Goal: Task Accomplishment & Management: Manage account settings

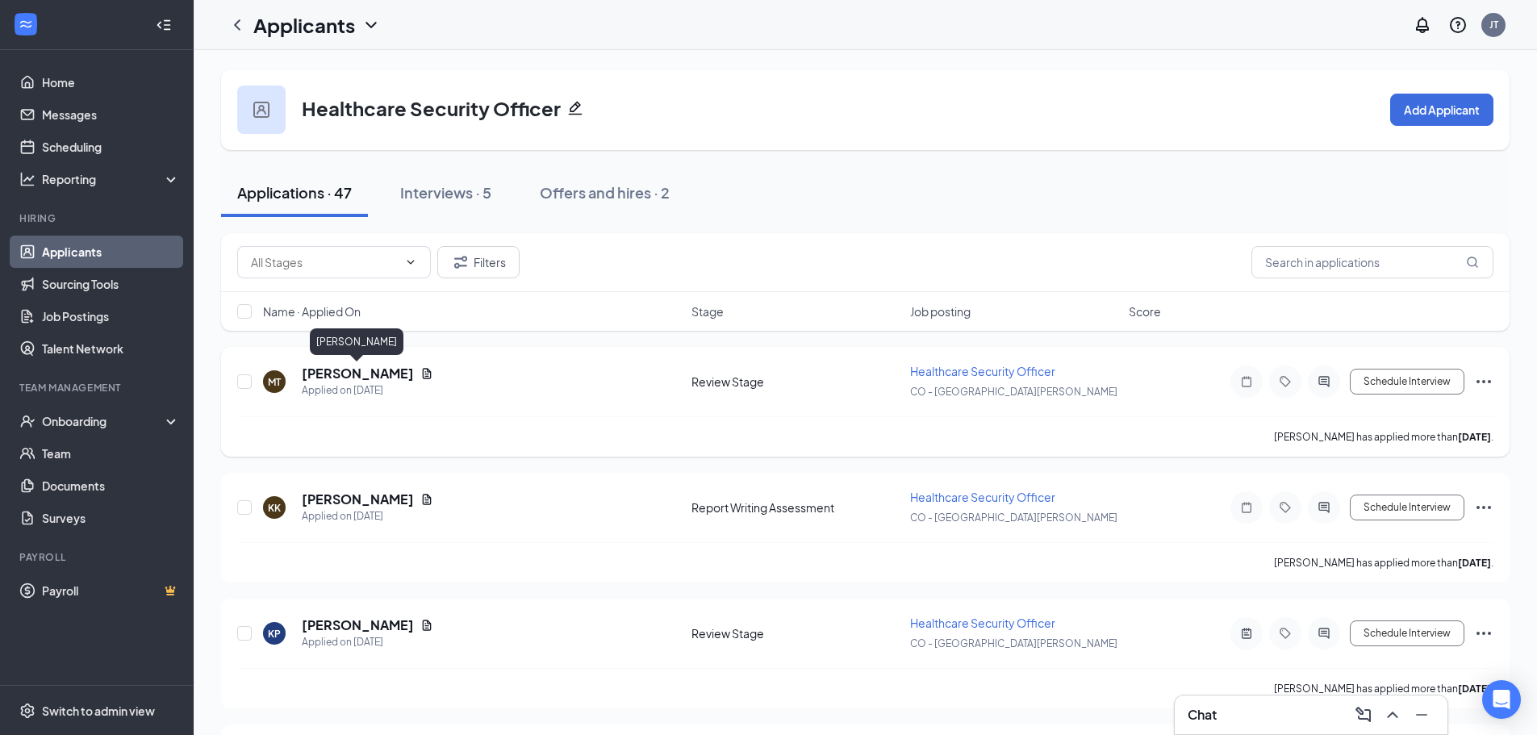
click at [358, 372] on h5 "Mason Thompson" at bounding box center [358, 374] width 112 height 18
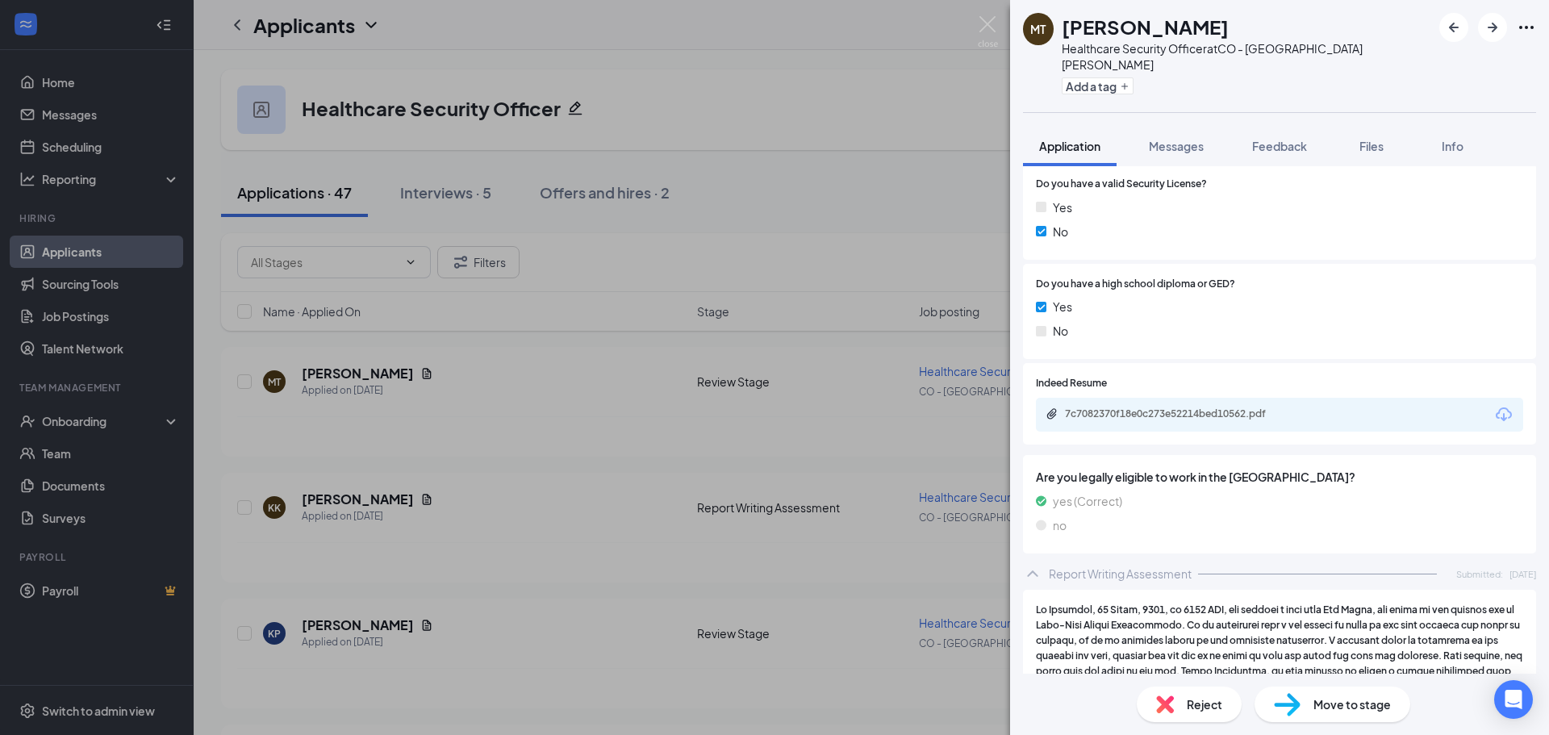
scroll to position [565, 0]
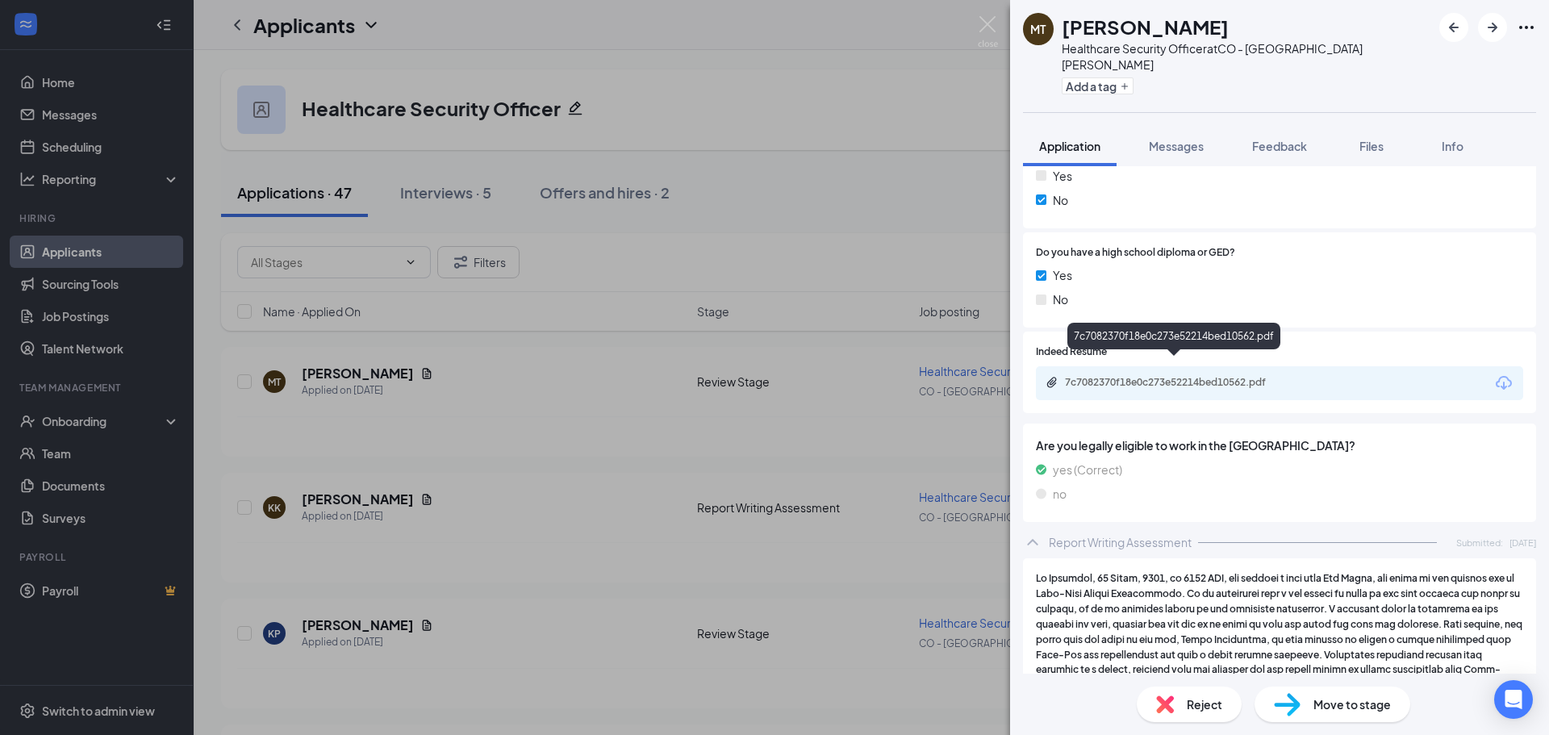
click at [1221, 376] on div "7c7082370f18e0c273e52214bed10562.pdf" at bounding box center [1178, 382] width 226 height 13
click at [1185, 698] on div "Reject" at bounding box center [1189, 705] width 105 height 36
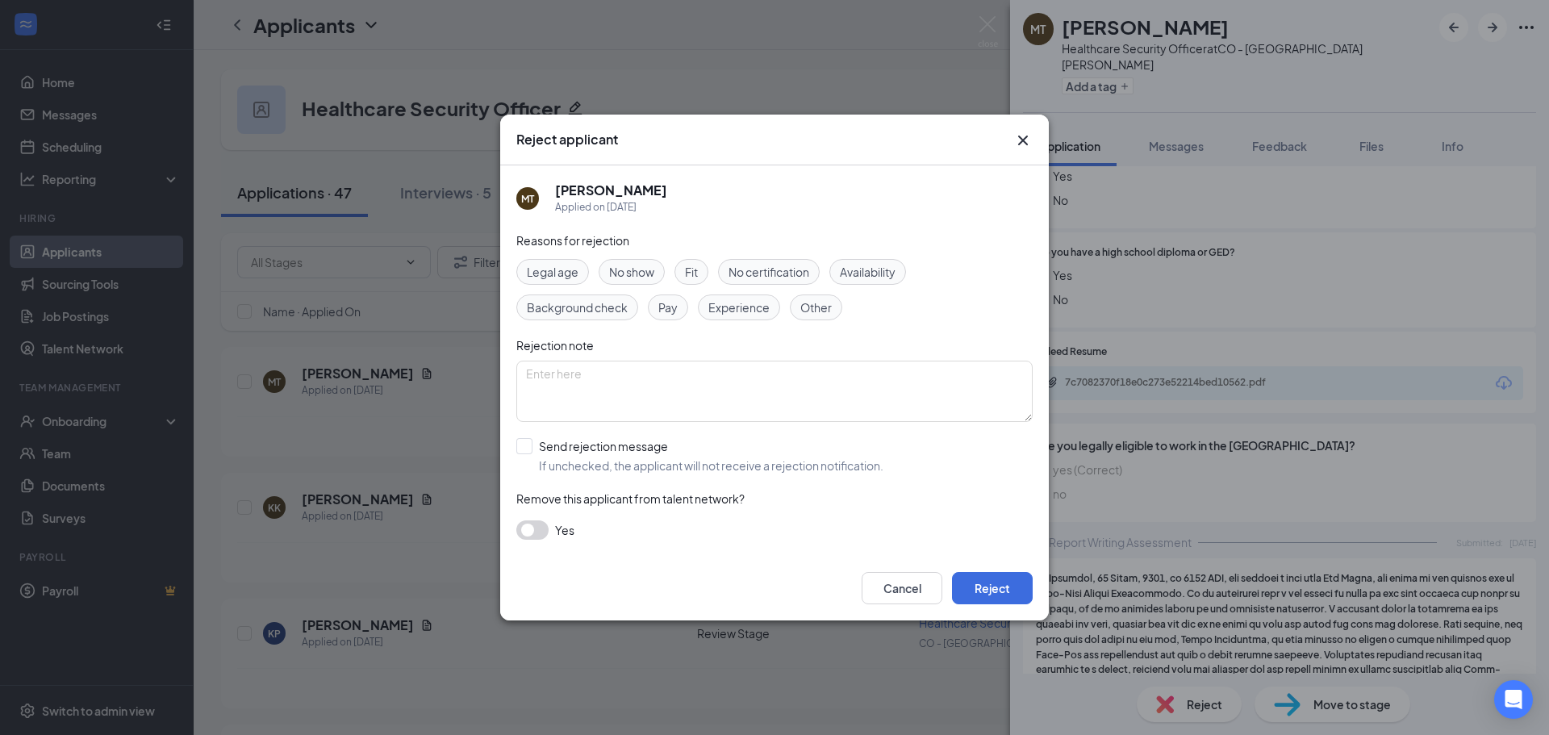
click at [745, 311] on span "Experience" at bounding box center [739, 308] width 61 height 18
click at [591, 450] on input "Send rejection message If unchecked, the applicant will not receive a rejection…" at bounding box center [699, 456] width 367 height 36
checkbox input "true"
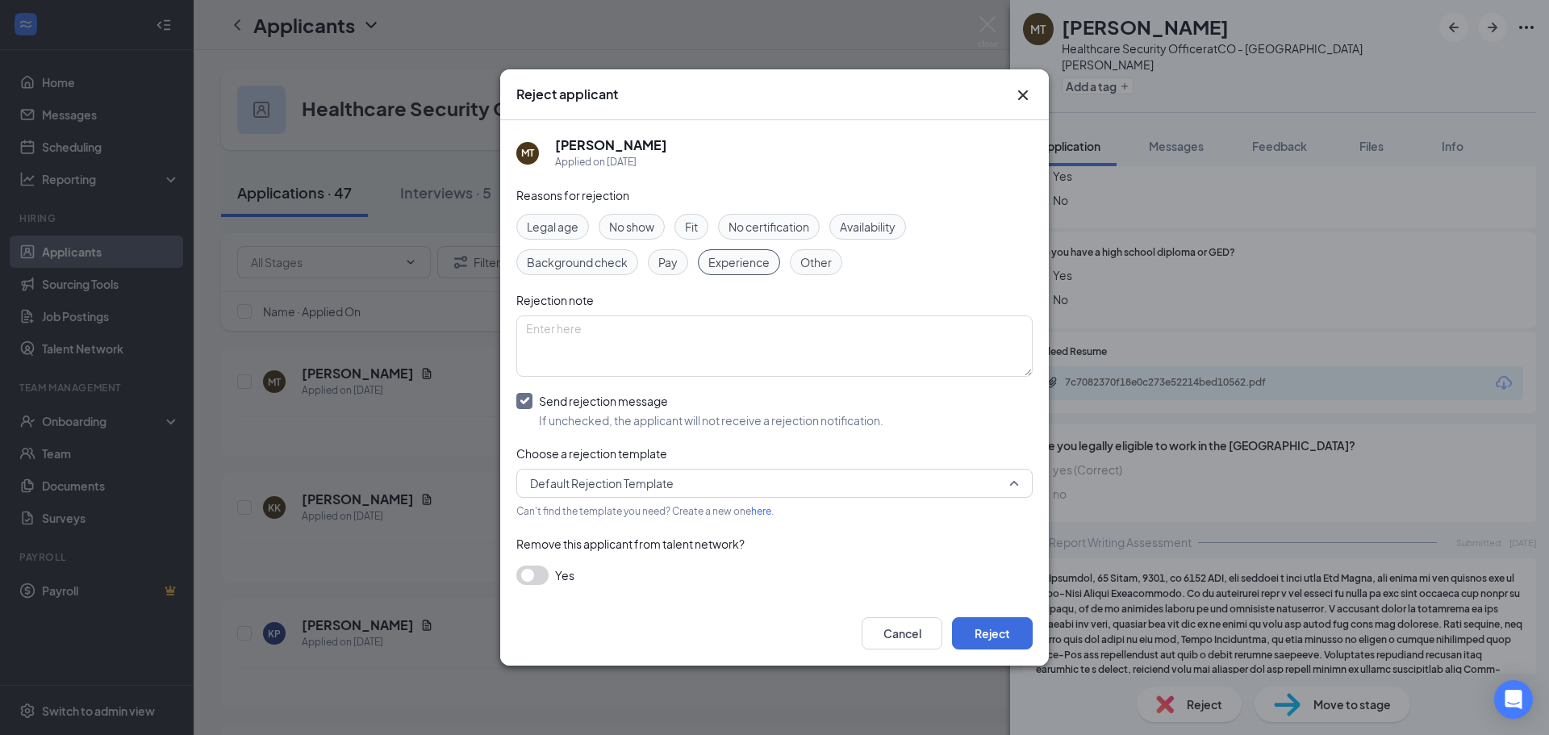
click at [598, 493] on span "Default Rejection Template" at bounding box center [602, 483] width 144 height 24
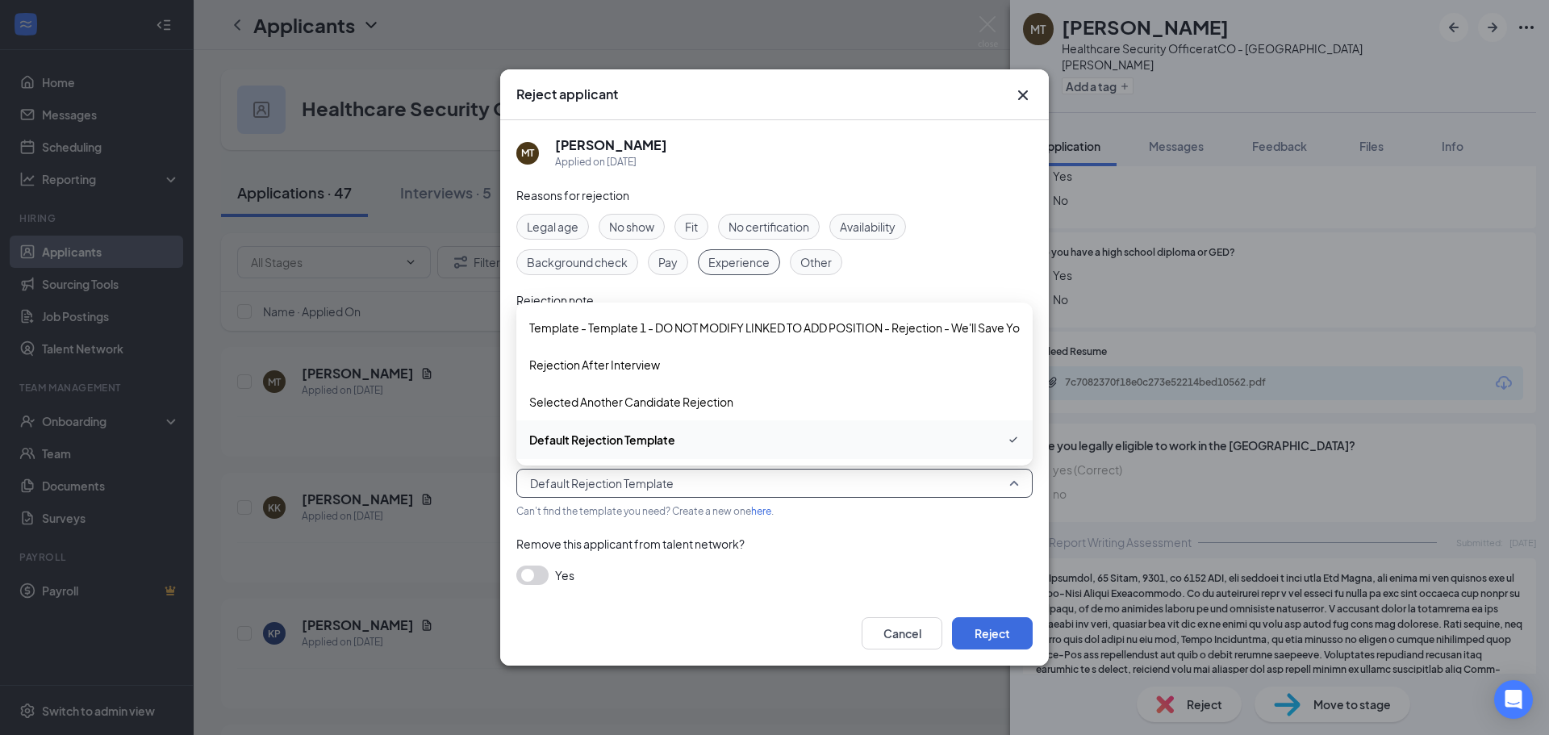
click at [598, 491] on span "Default Rejection Template" at bounding box center [602, 483] width 144 height 24
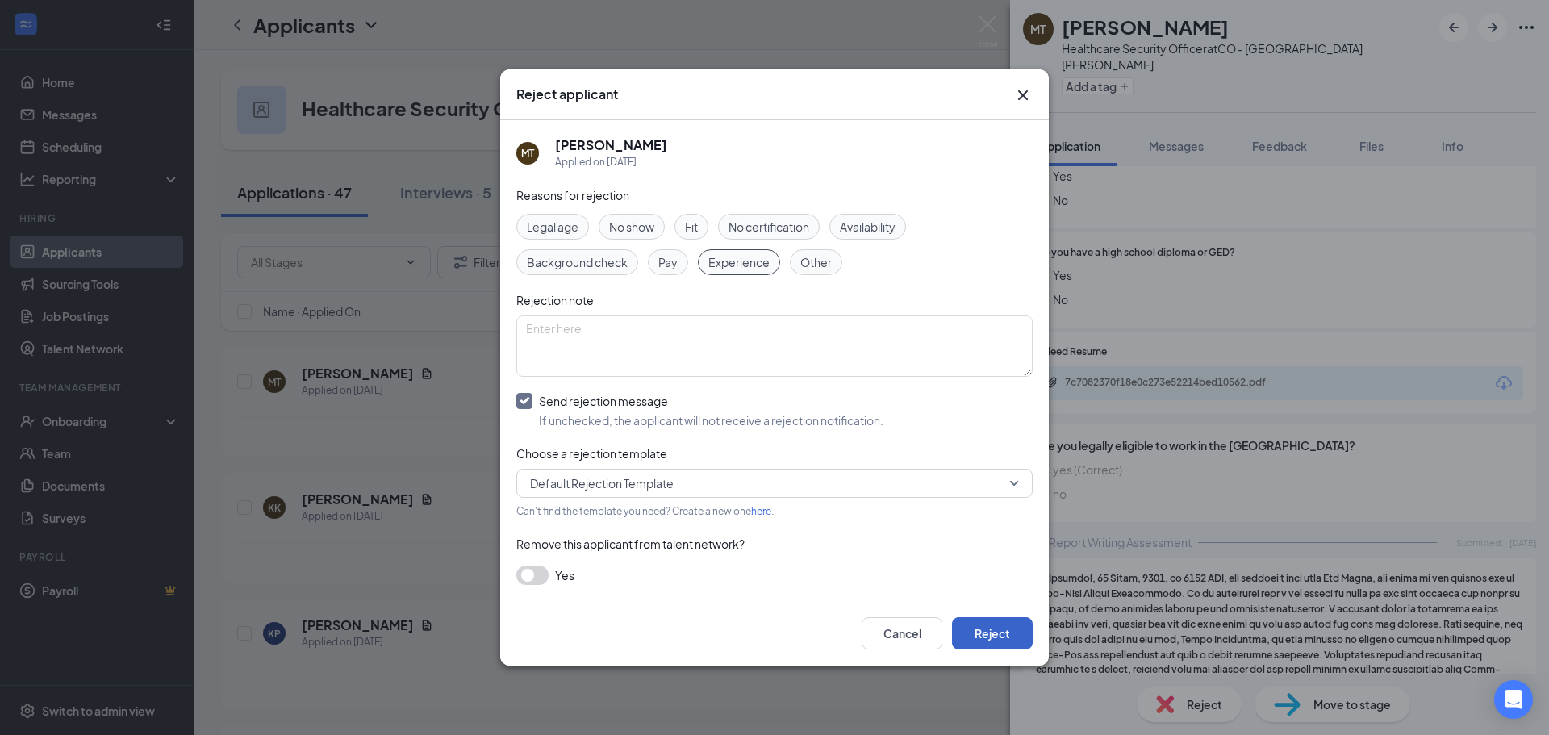
click at [992, 642] on button "Reject" at bounding box center [992, 633] width 81 height 32
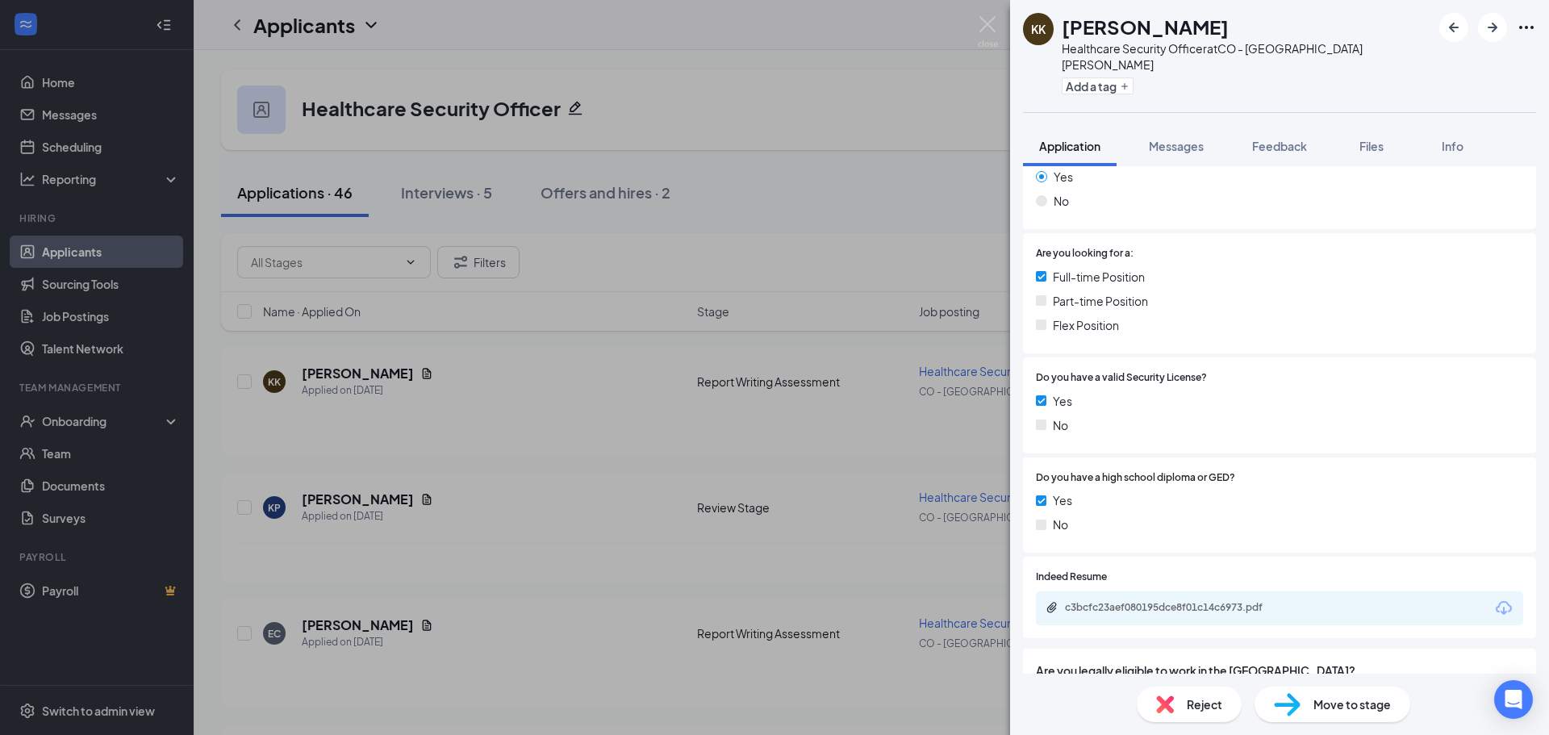
scroll to position [404, 0]
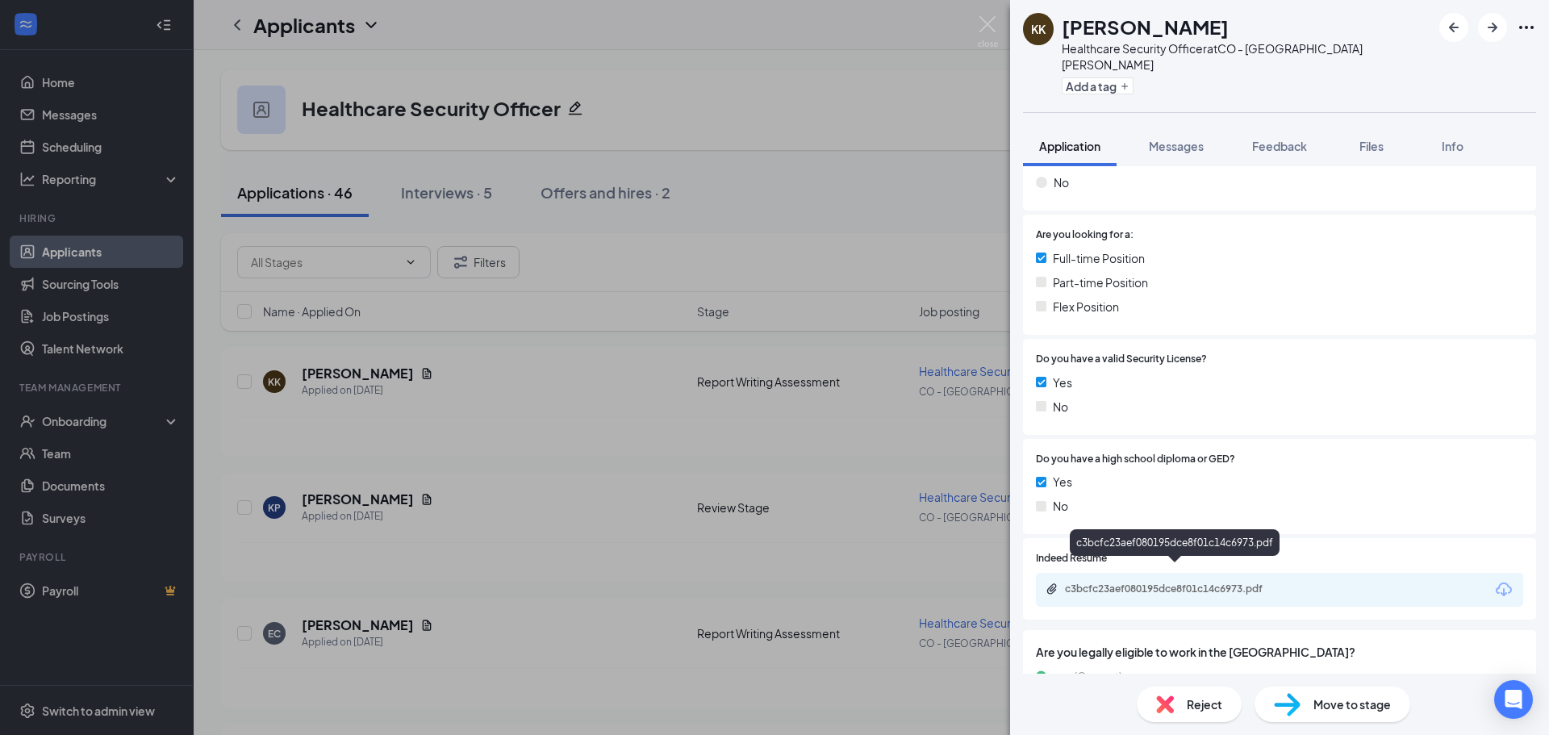
click at [1218, 583] on div "c3bcfc23aef080195dce8f01c14c6973.pdf" at bounding box center [1178, 589] width 226 height 13
click at [1306, 700] on div "Move to stage" at bounding box center [1333, 705] width 156 height 36
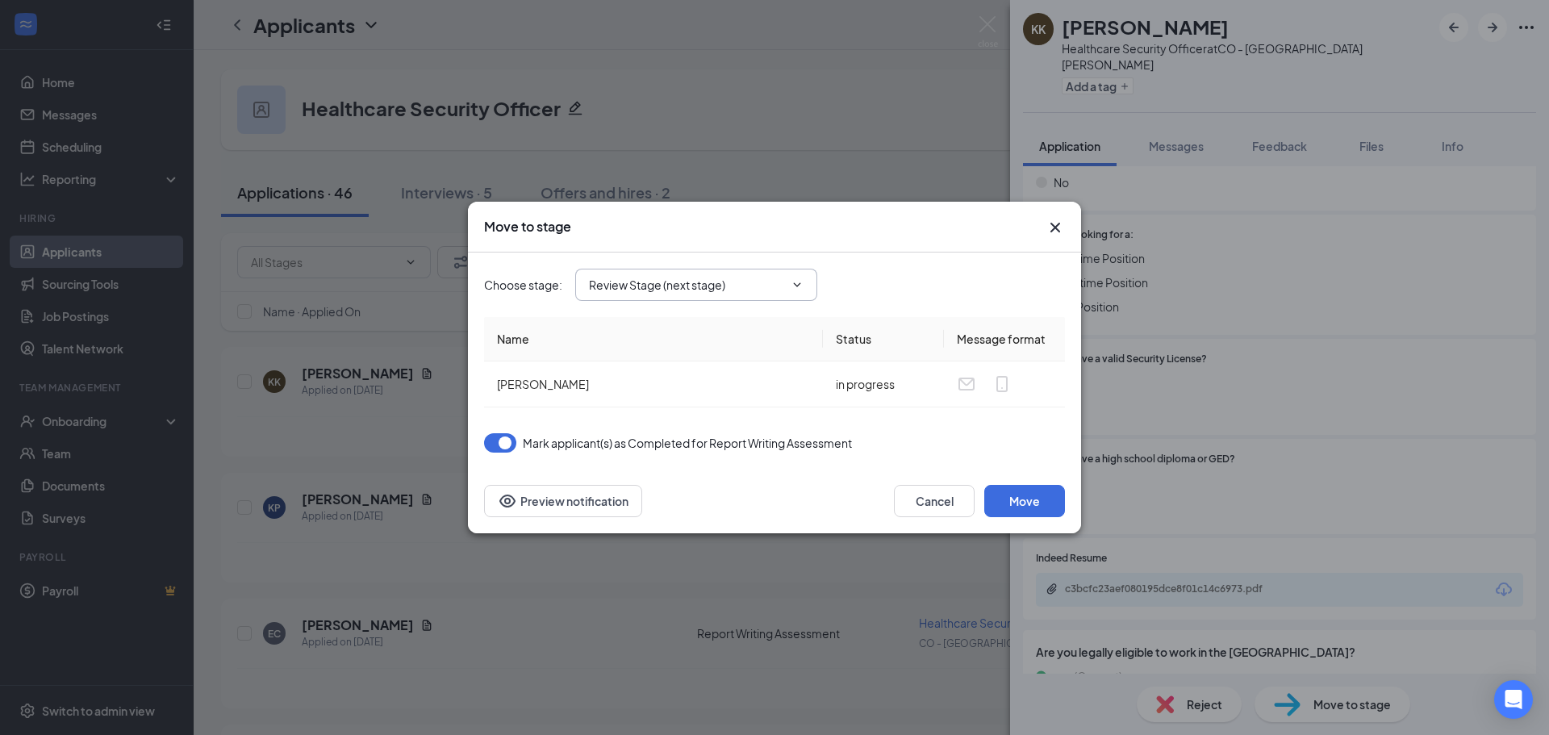
click at [704, 282] on input "Review Stage (next stage)" at bounding box center [686, 285] width 195 height 18
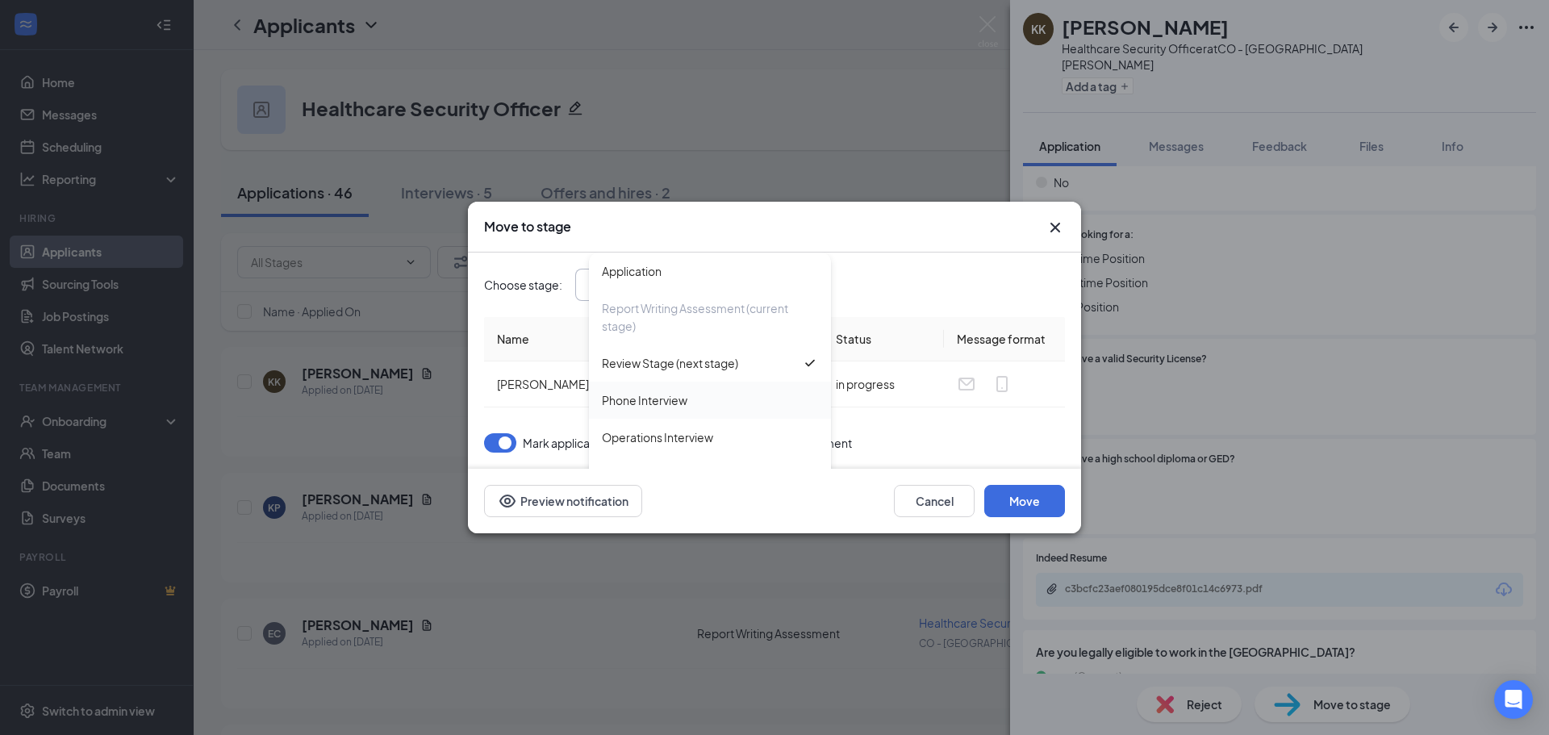
click at [653, 400] on div "Phone Interview" at bounding box center [645, 400] width 86 height 18
type input "Phone Interview"
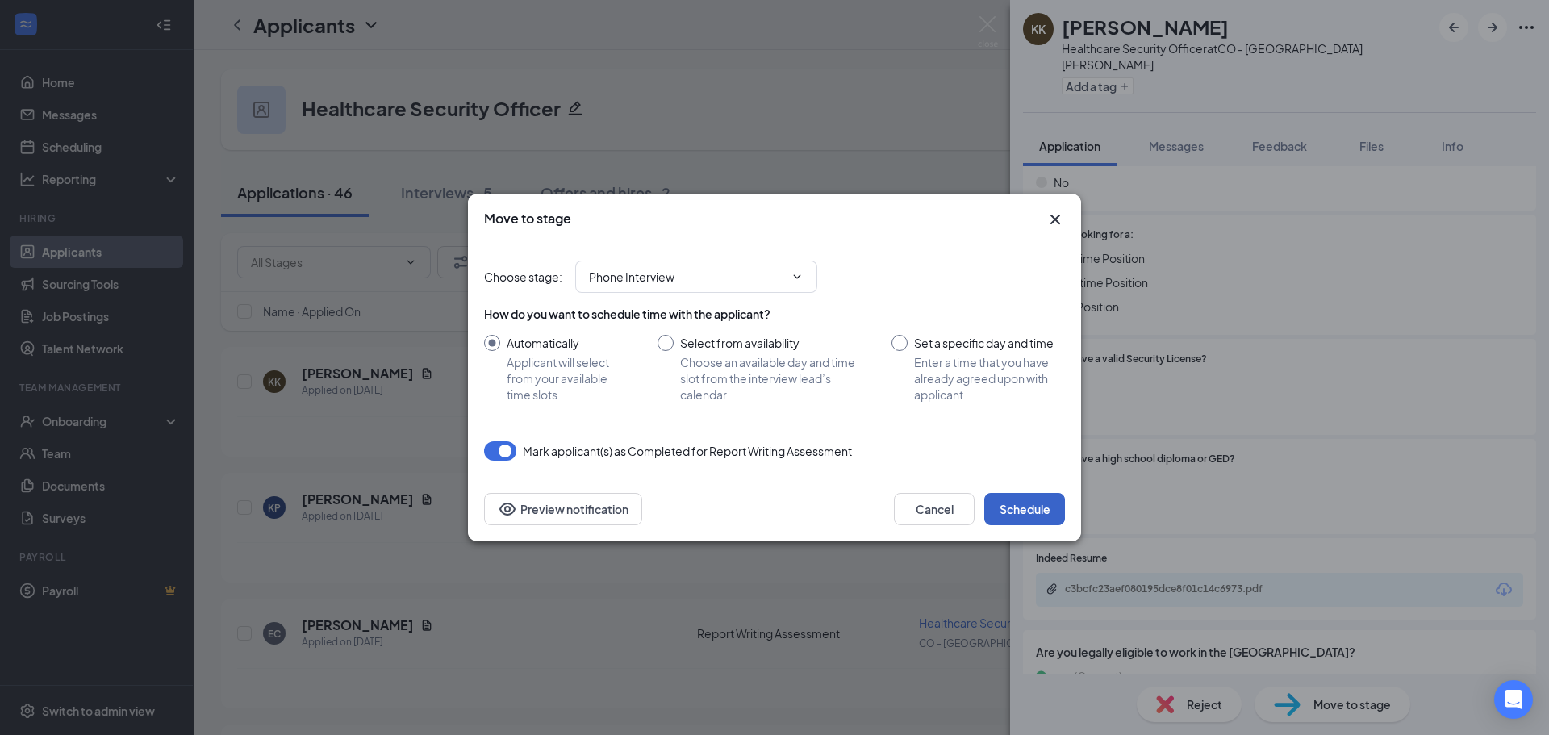
click at [1043, 512] on button "Schedule" at bounding box center [1025, 509] width 81 height 32
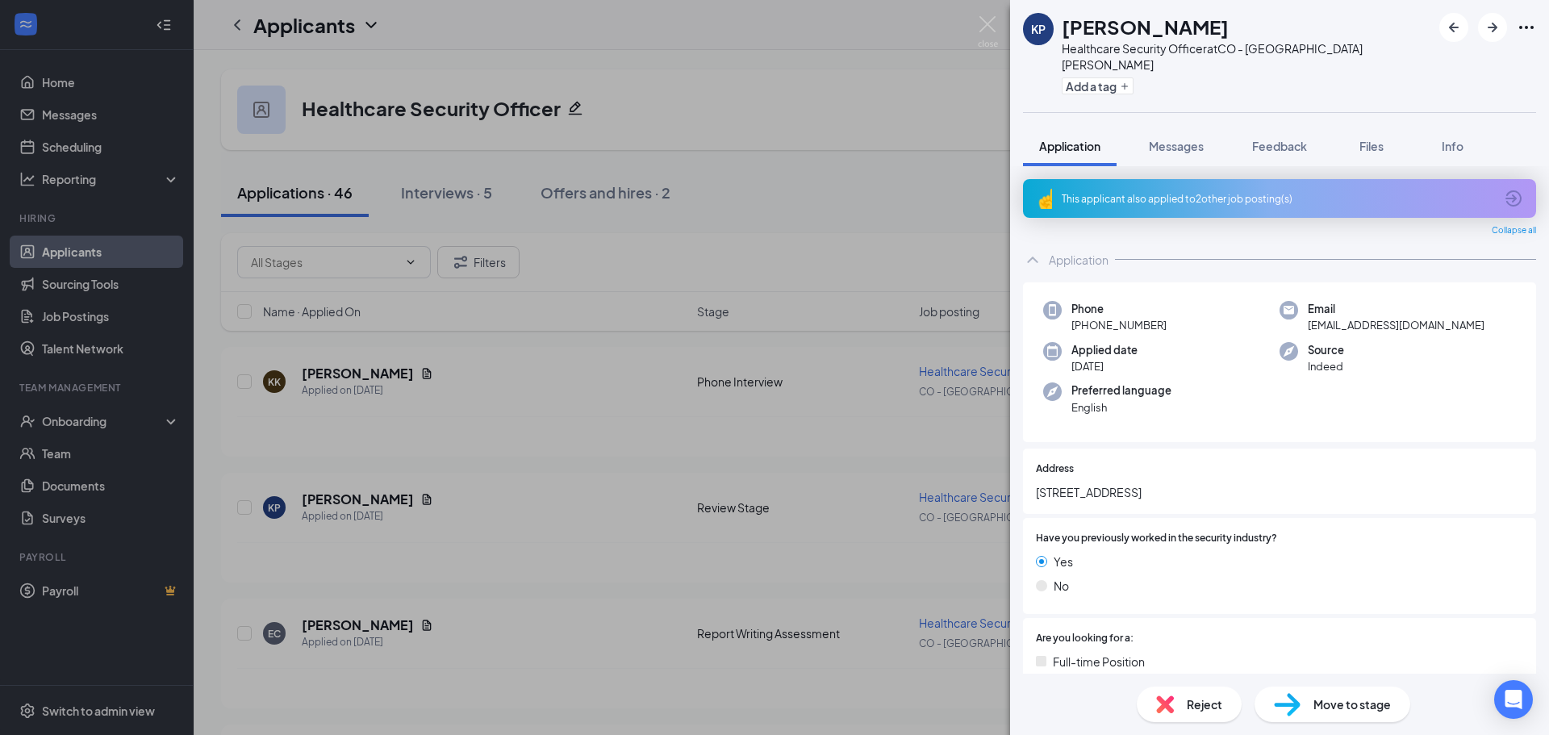
click at [600, 526] on div "KP Kaleb Parra Healthcare Security Officer at CO - Fort Collins Add a tag Appli…" at bounding box center [774, 367] width 1549 height 735
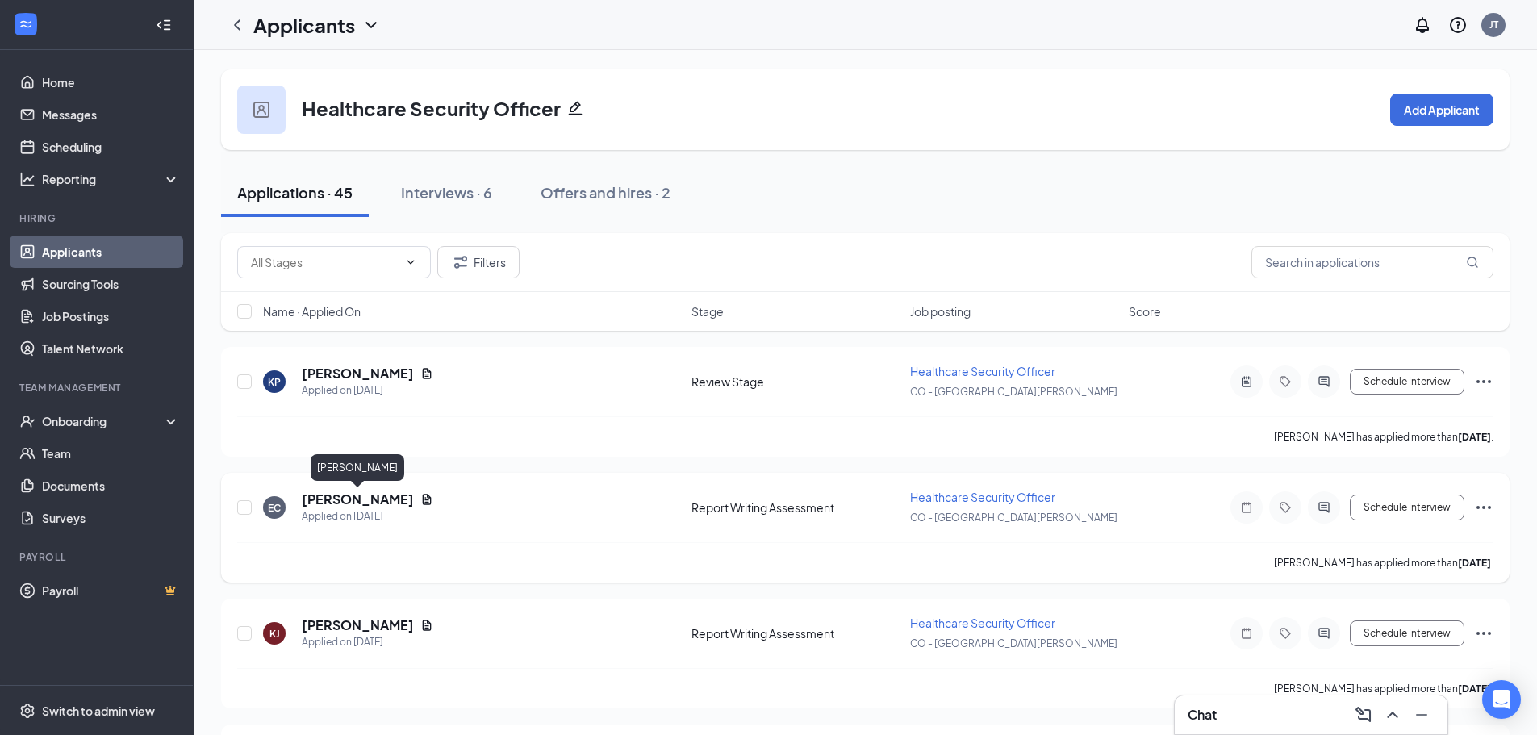
click at [396, 498] on h5 "EDWARD CANNON" at bounding box center [358, 500] width 112 height 18
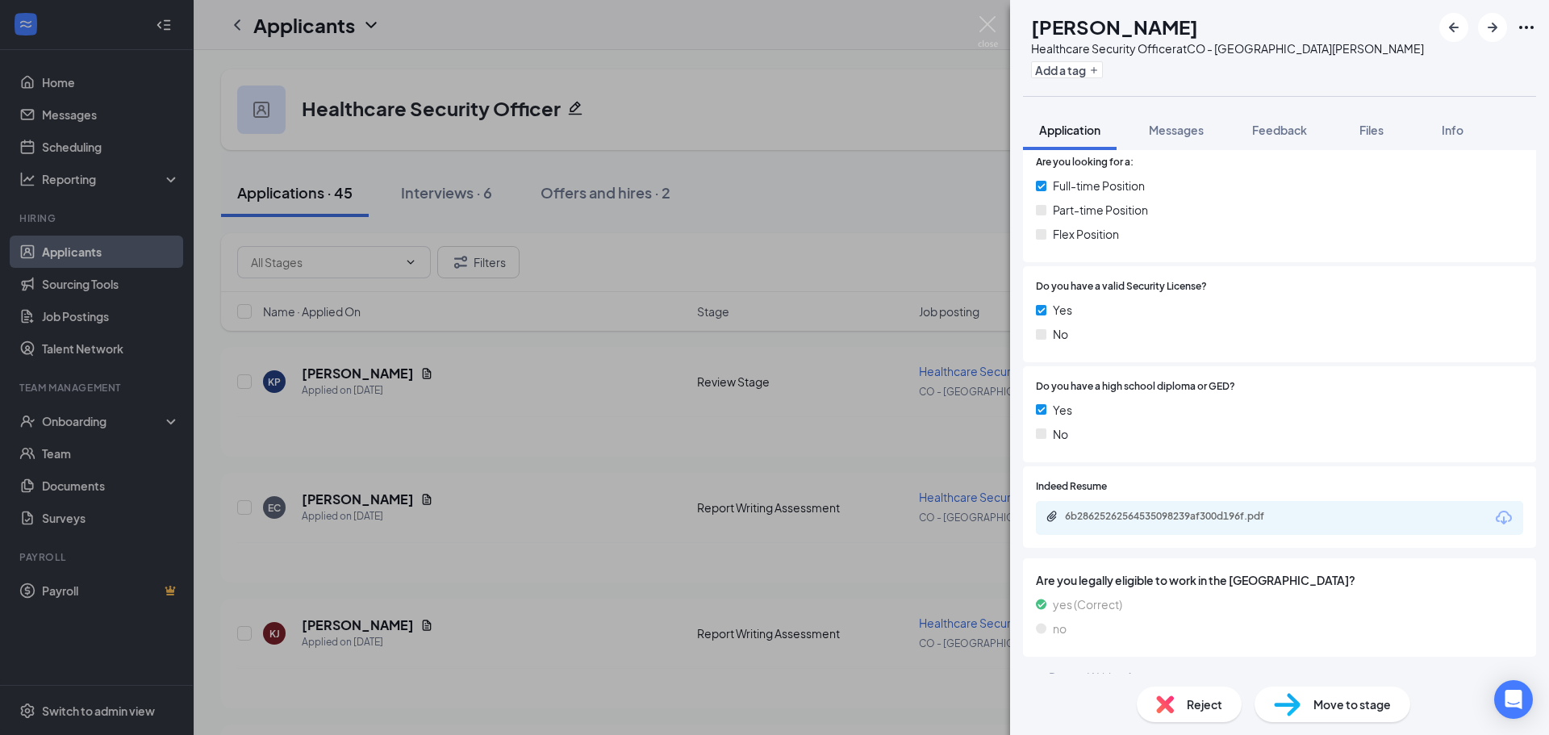
scroll to position [433, 0]
click at [1254, 508] on div "6b28625262564535098239af300d196f.pdf" at bounding box center [1178, 514] width 226 height 13
click at [1317, 703] on span "Move to stage" at bounding box center [1352, 705] width 77 height 18
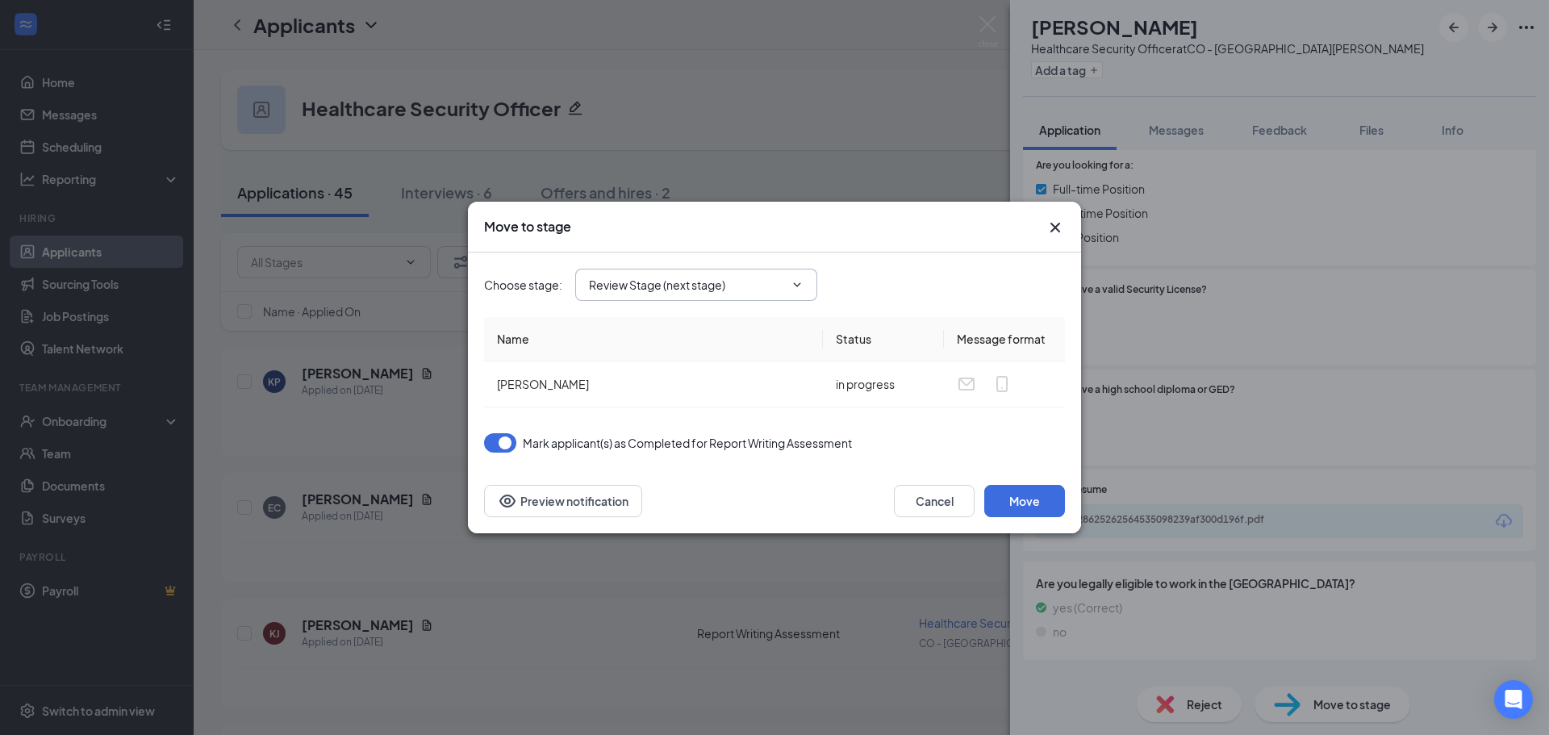
click at [769, 286] on input "Review Stage (next stage)" at bounding box center [686, 285] width 195 height 18
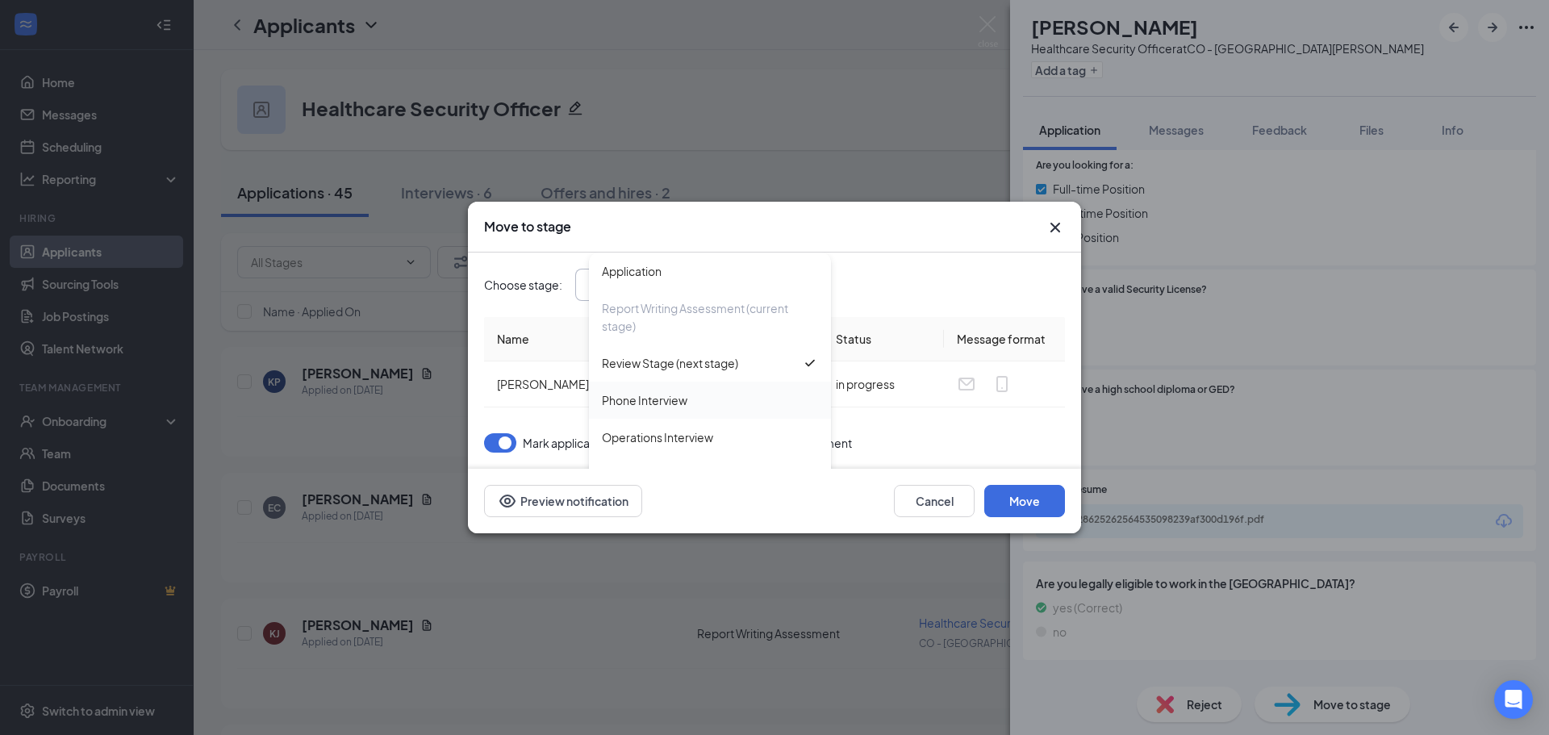
click at [665, 400] on div "Phone Interview" at bounding box center [645, 400] width 86 height 18
type input "Phone Interview"
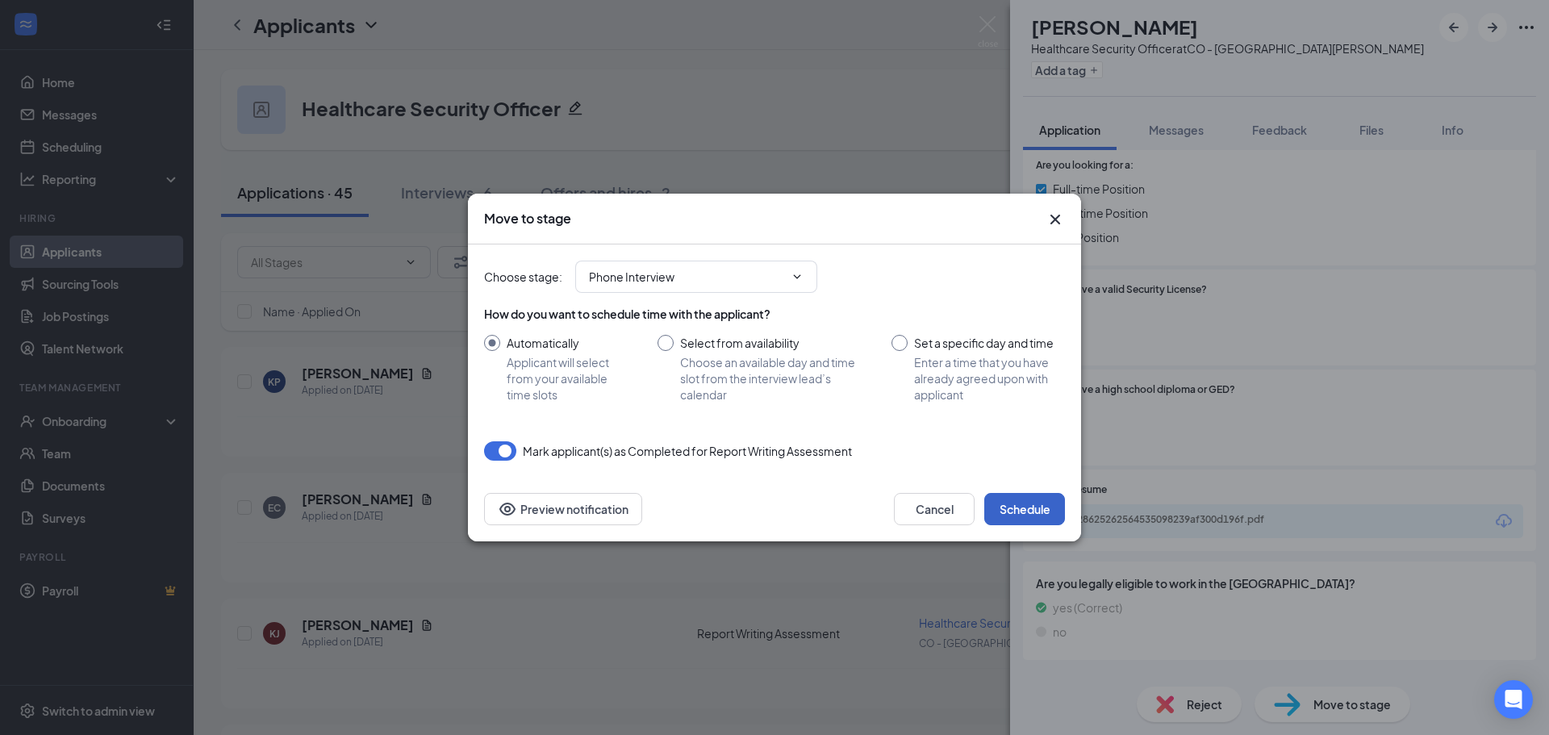
click at [1017, 519] on button "Schedule" at bounding box center [1025, 509] width 81 height 32
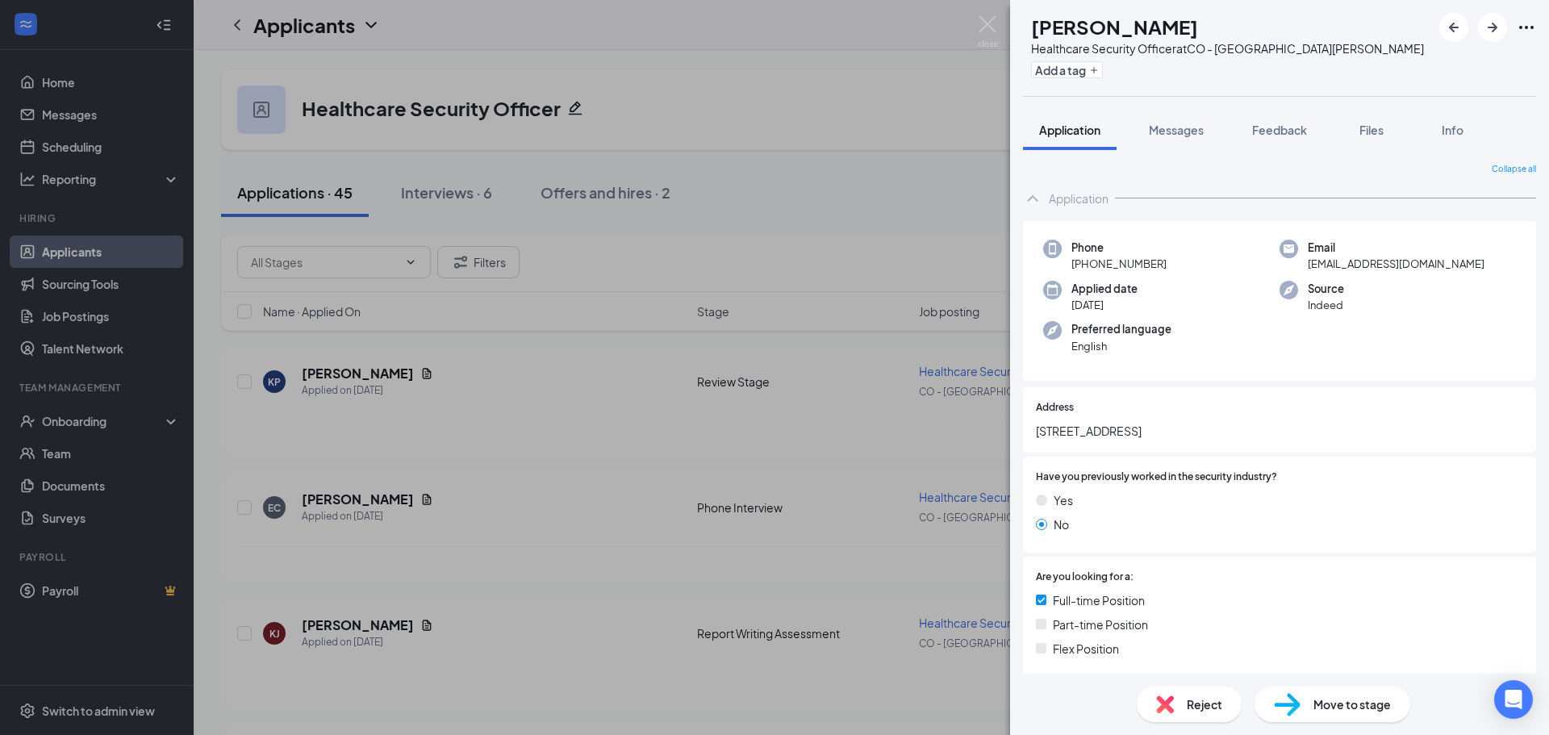
click at [653, 567] on div "KJ Kyler Jiron Healthcare Security Officer at CO - Fort Collins Add a tag Appli…" at bounding box center [774, 367] width 1549 height 735
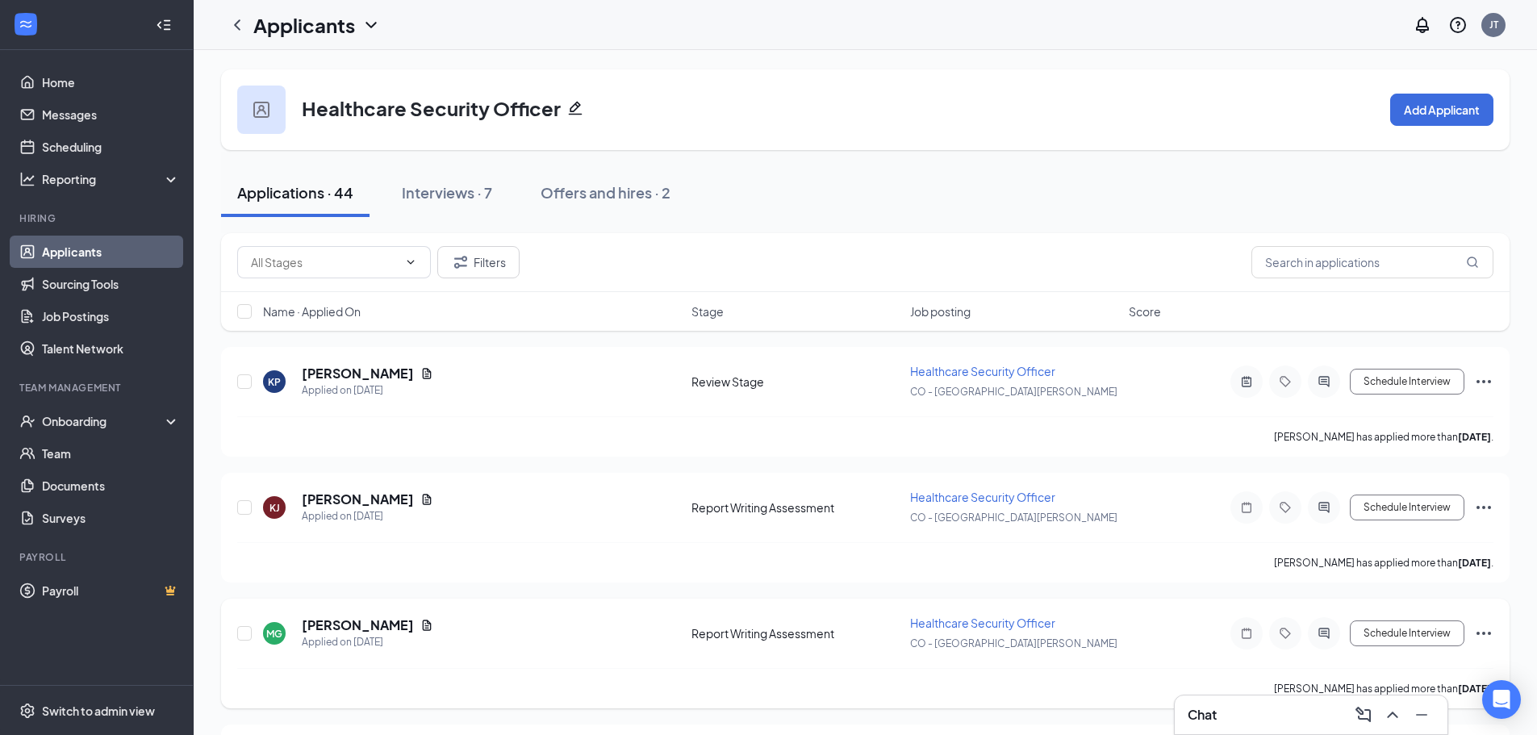
scroll to position [242, 0]
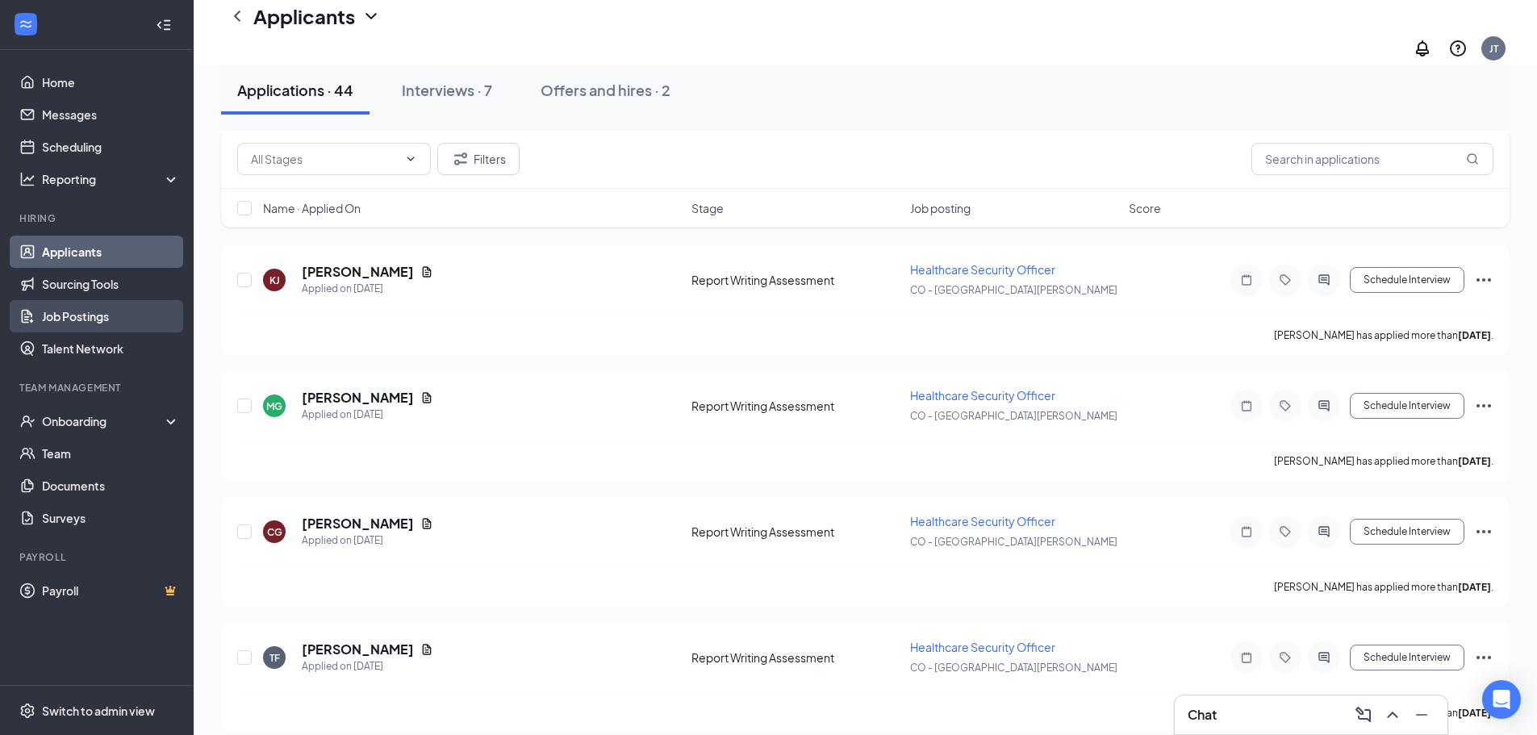
click at [55, 311] on link "Job Postings" at bounding box center [111, 316] width 138 height 32
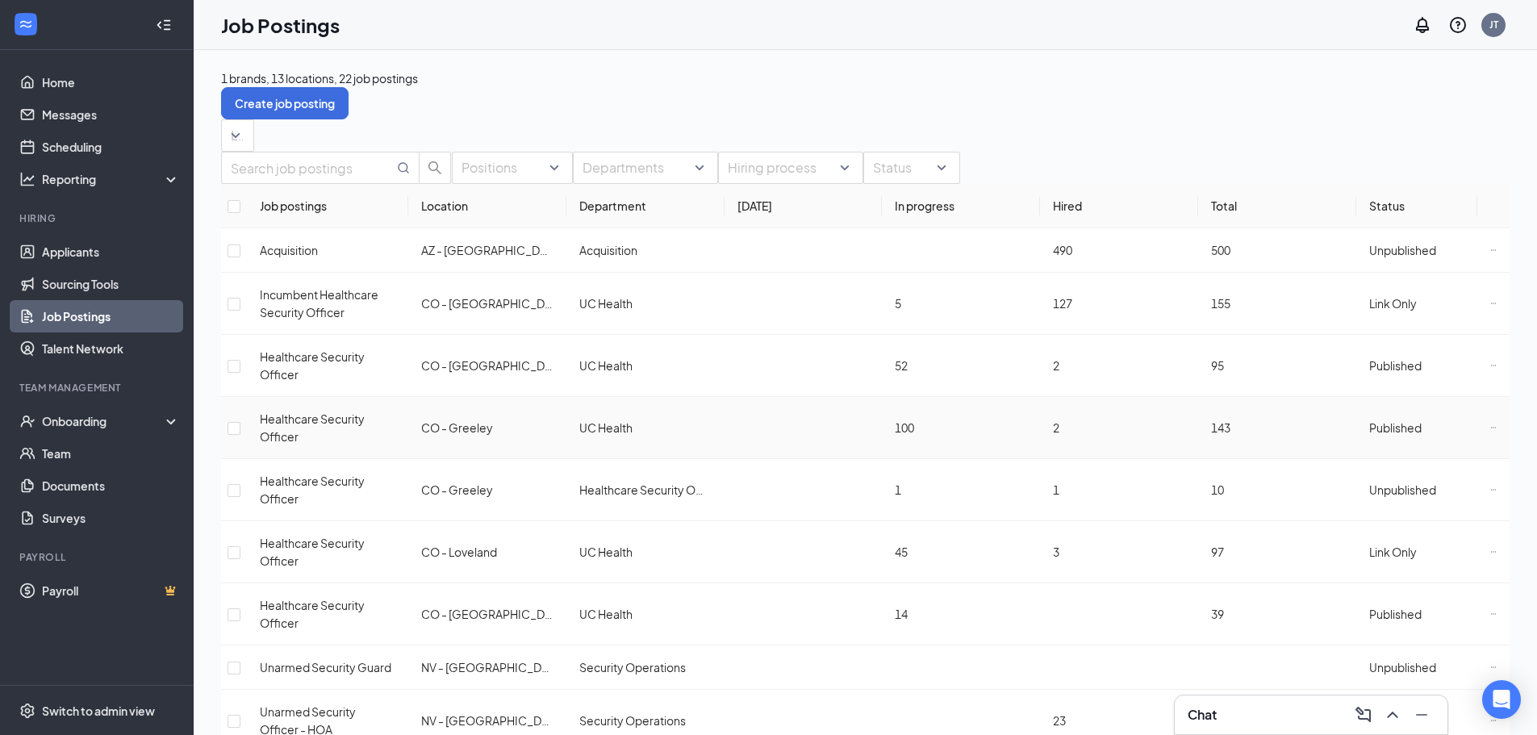
click at [1491, 431] on icon "Ellipses" at bounding box center [1494, 427] width 6 height 6
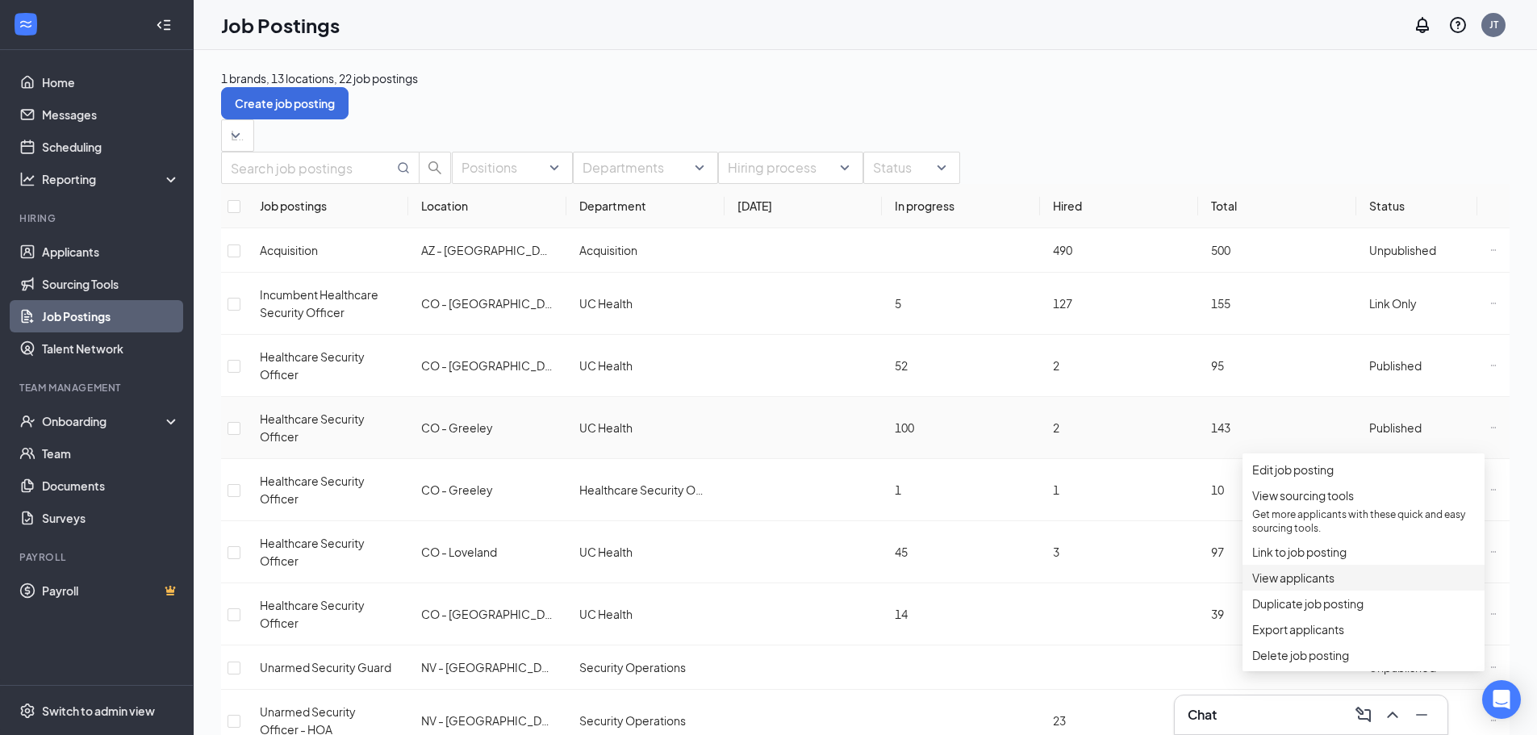
click at [1293, 585] on span "View applicants" at bounding box center [1293, 578] width 82 height 15
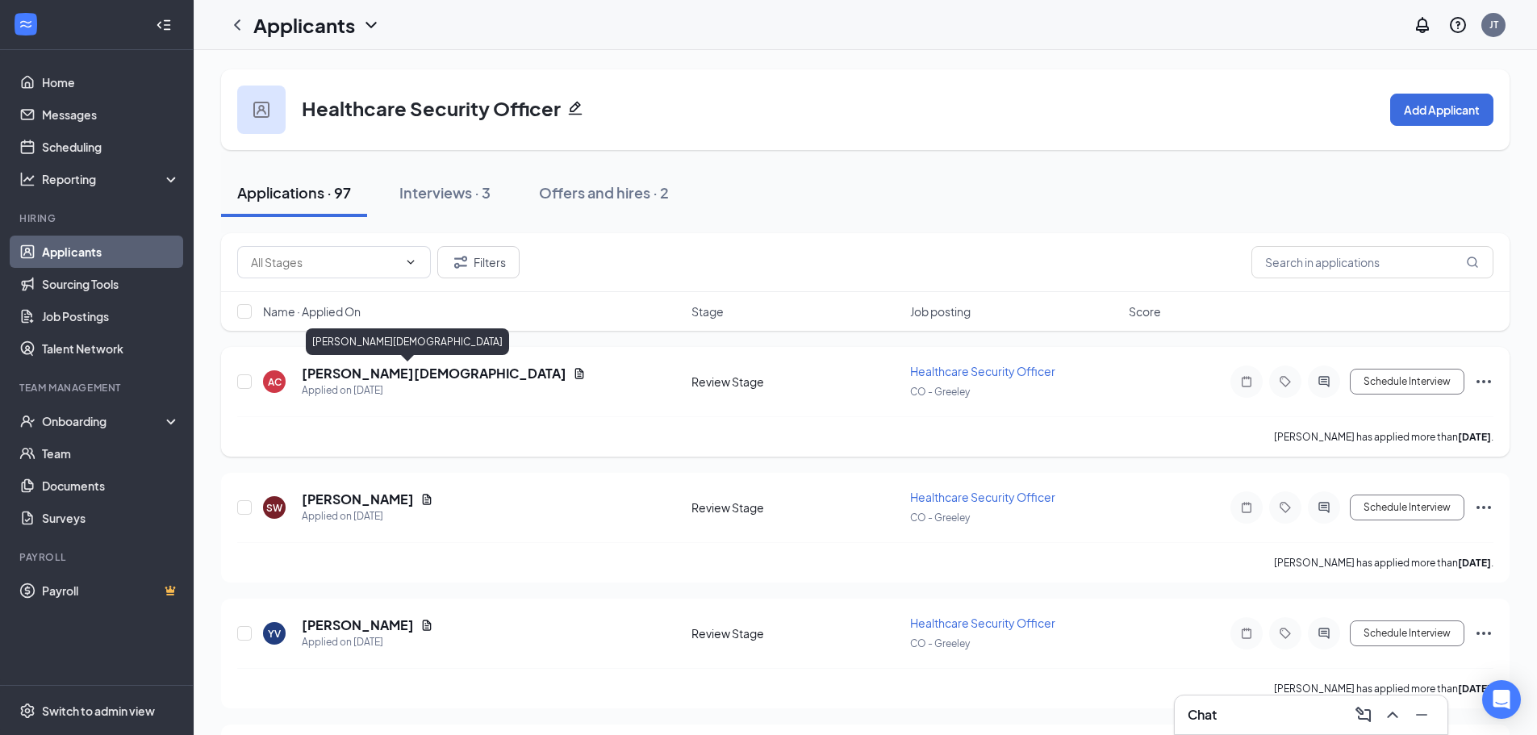
click at [366, 369] on h5 "[PERSON_NAME][DEMOGRAPHIC_DATA]" at bounding box center [434, 374] width 265 height 18
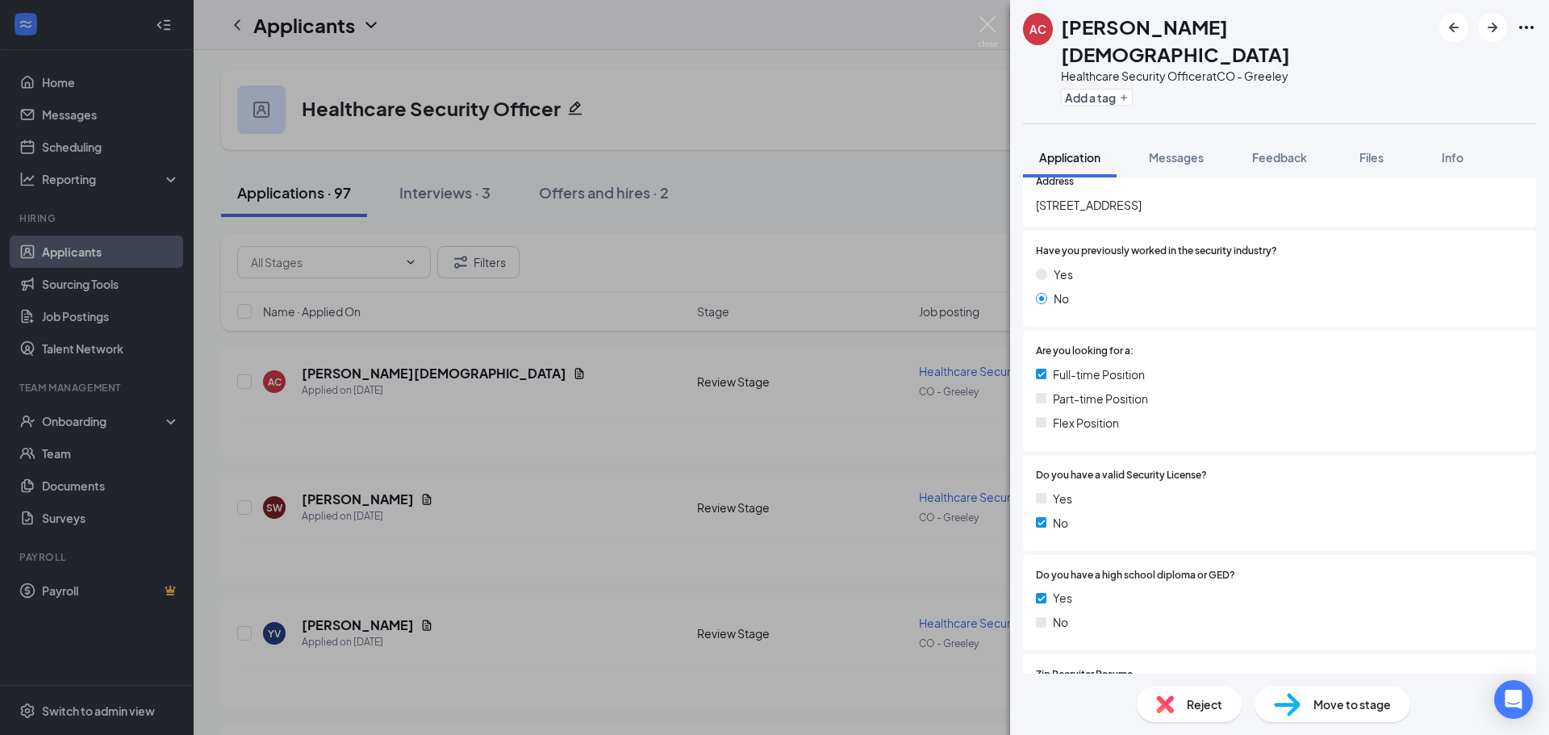
scroll to position [404, 0]
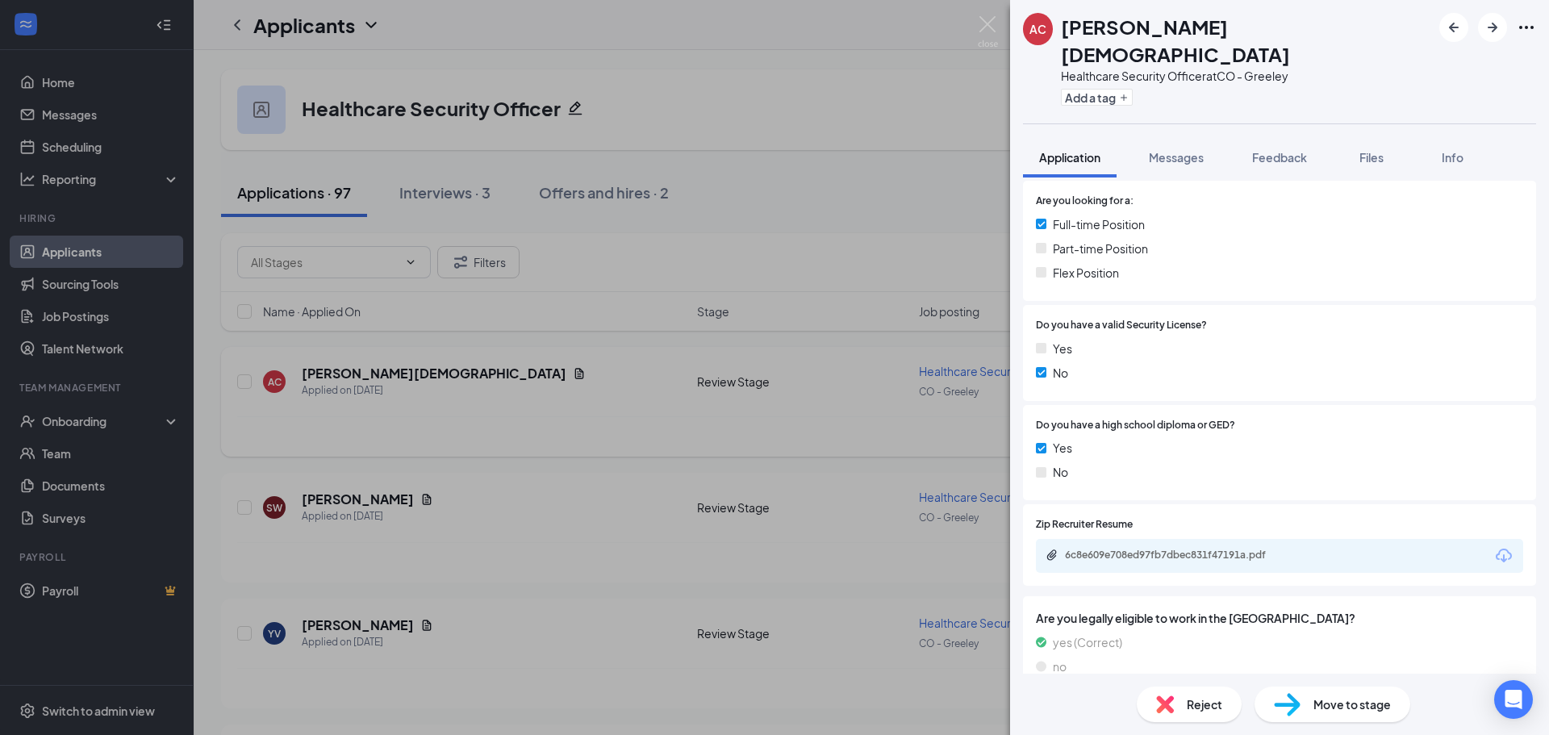
click at [488, 436] on div "AC [PERSON_NAME] Healthcare Security Officer at CO - Greeley Add a tag Applicat…" at bounding box center [774, 367] width 1549 height 735
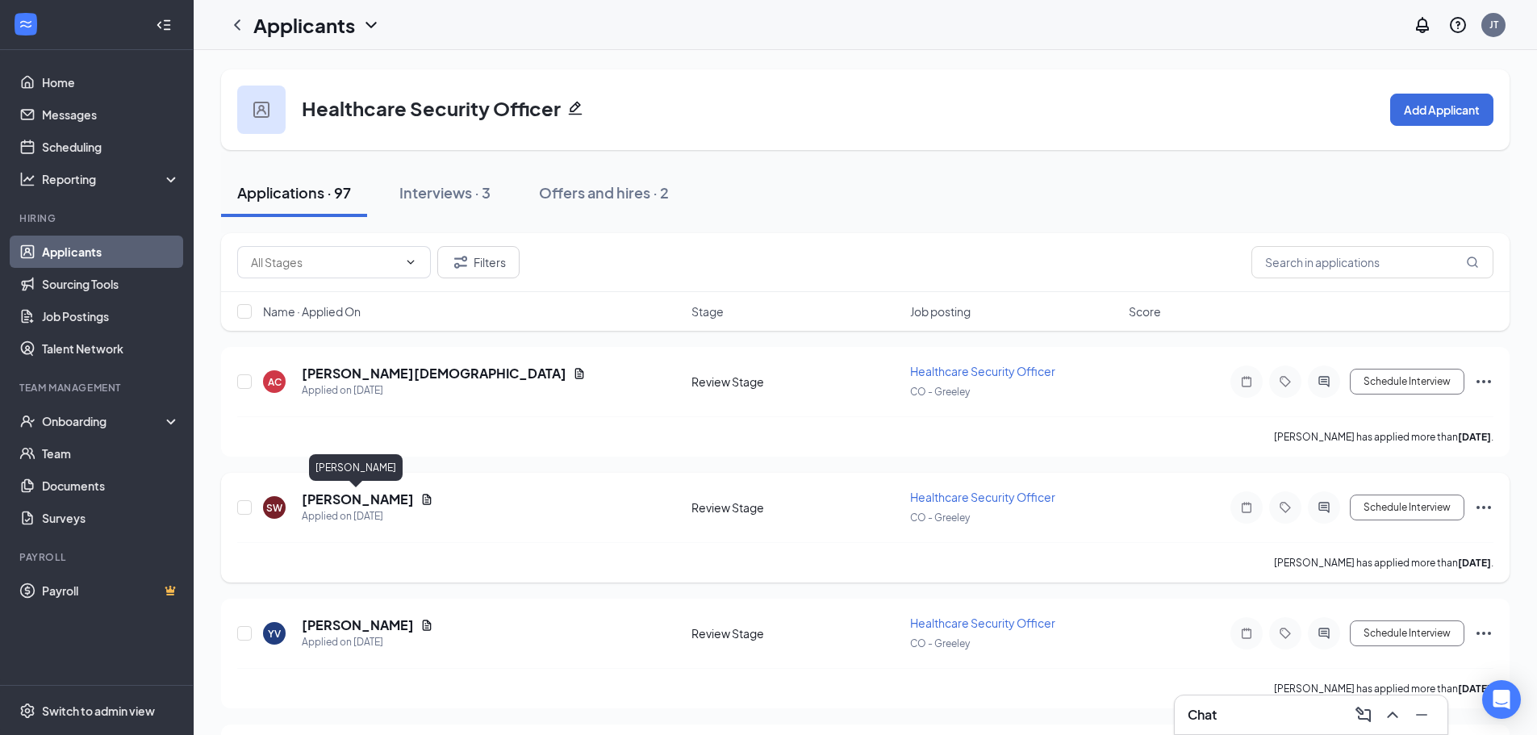
click at [380, 504] on h5 "[PERSON_NAME]" at bounding box center [358, 500] width 112 height 18
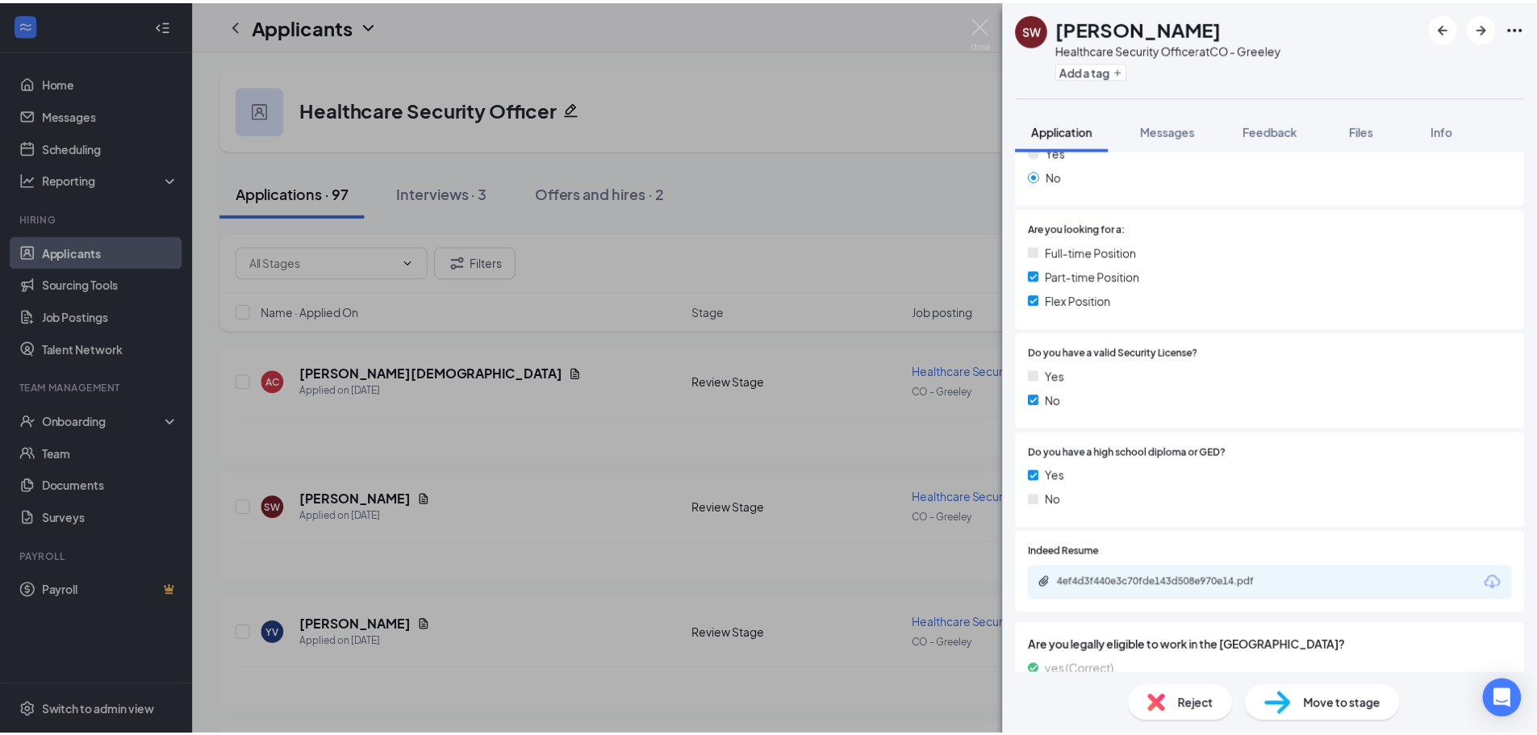
scroll to position [565, 0]
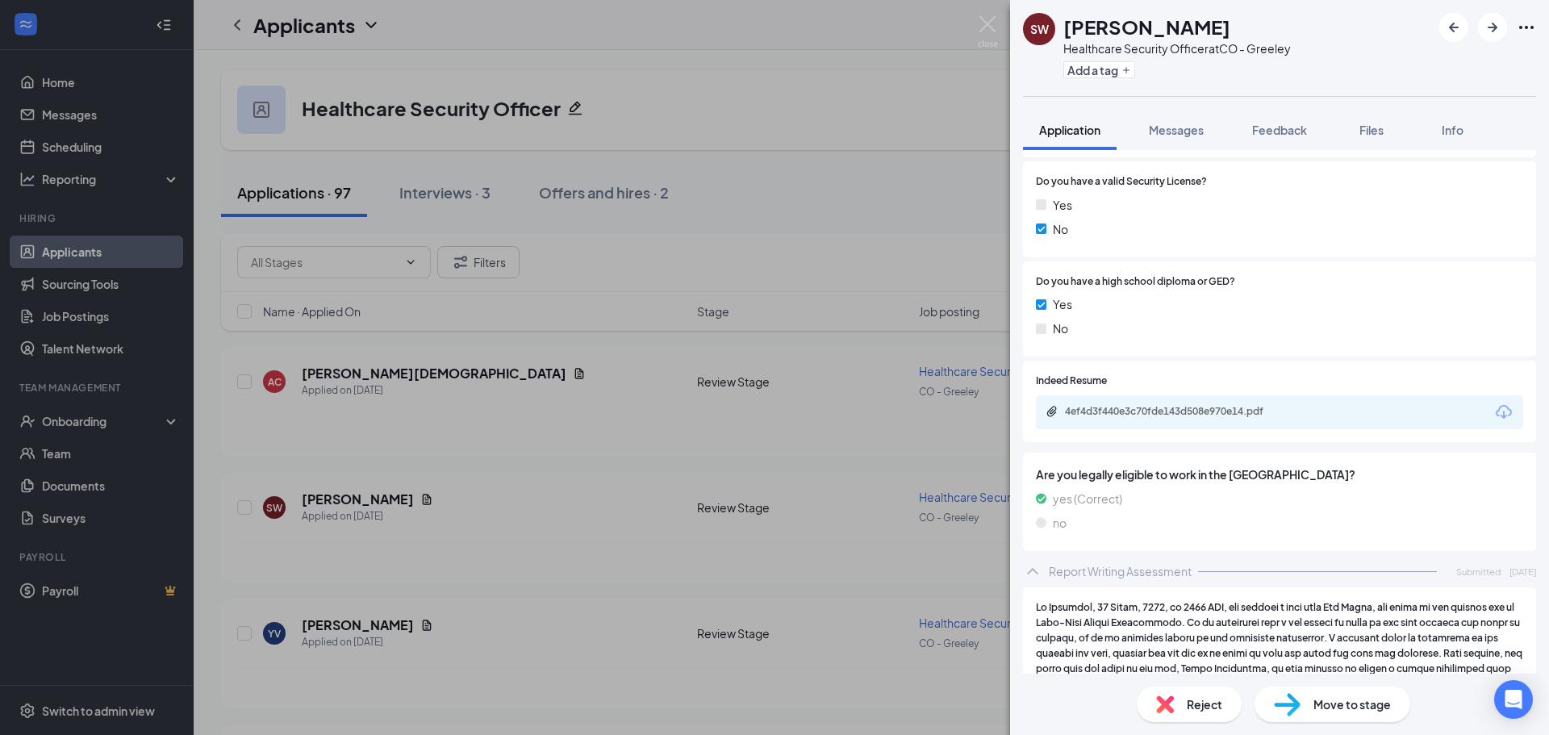
click at [585, 540] on div "SW [PERSON_NAME] Healthcare Security Officer at CO - Greeley Add a tag Applicat…" at bounding box center [774, 367] width 1549 height 735
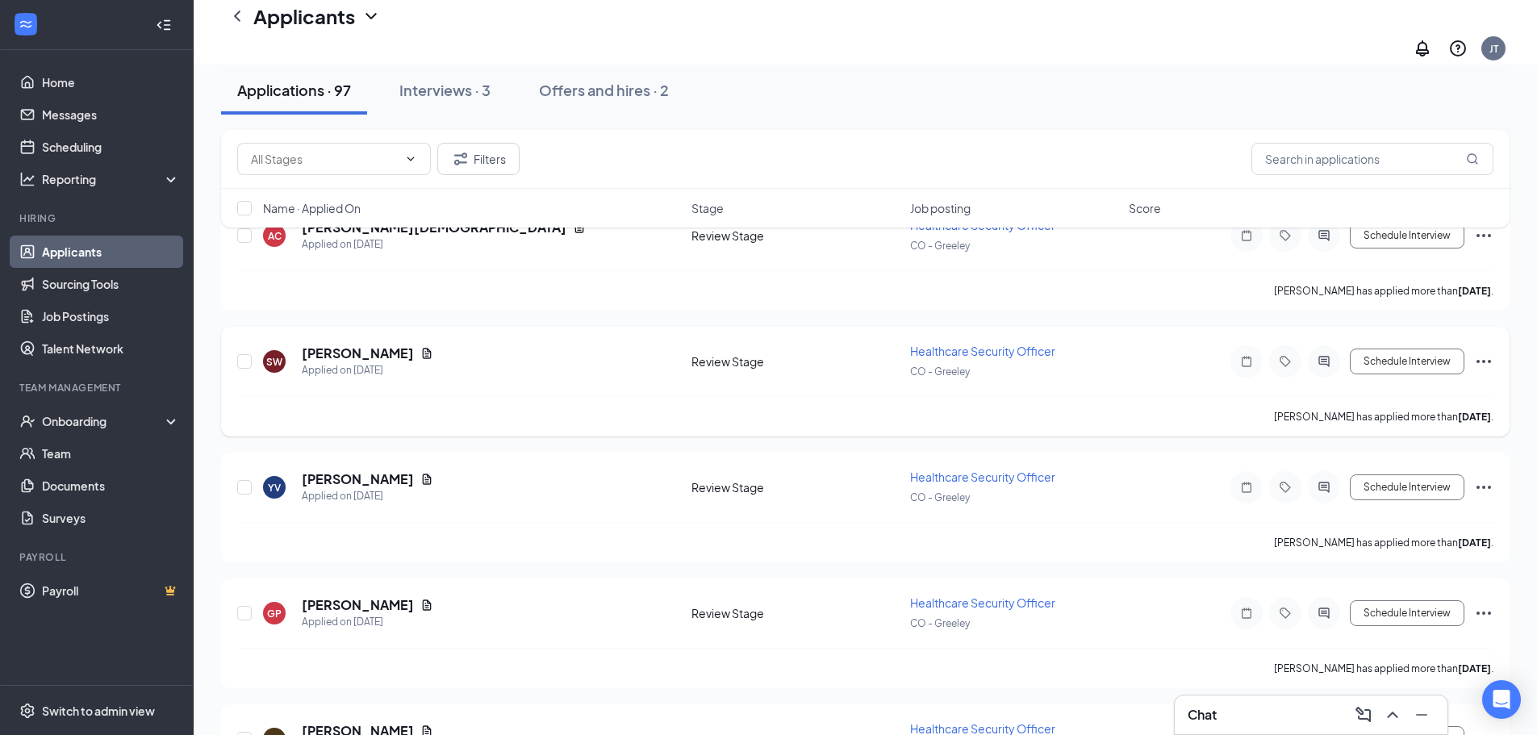
scroll to position [161, 0]
click at [1212, 705] on div "Chat 1" at bounding box center [1311, 715] width 247 height 26
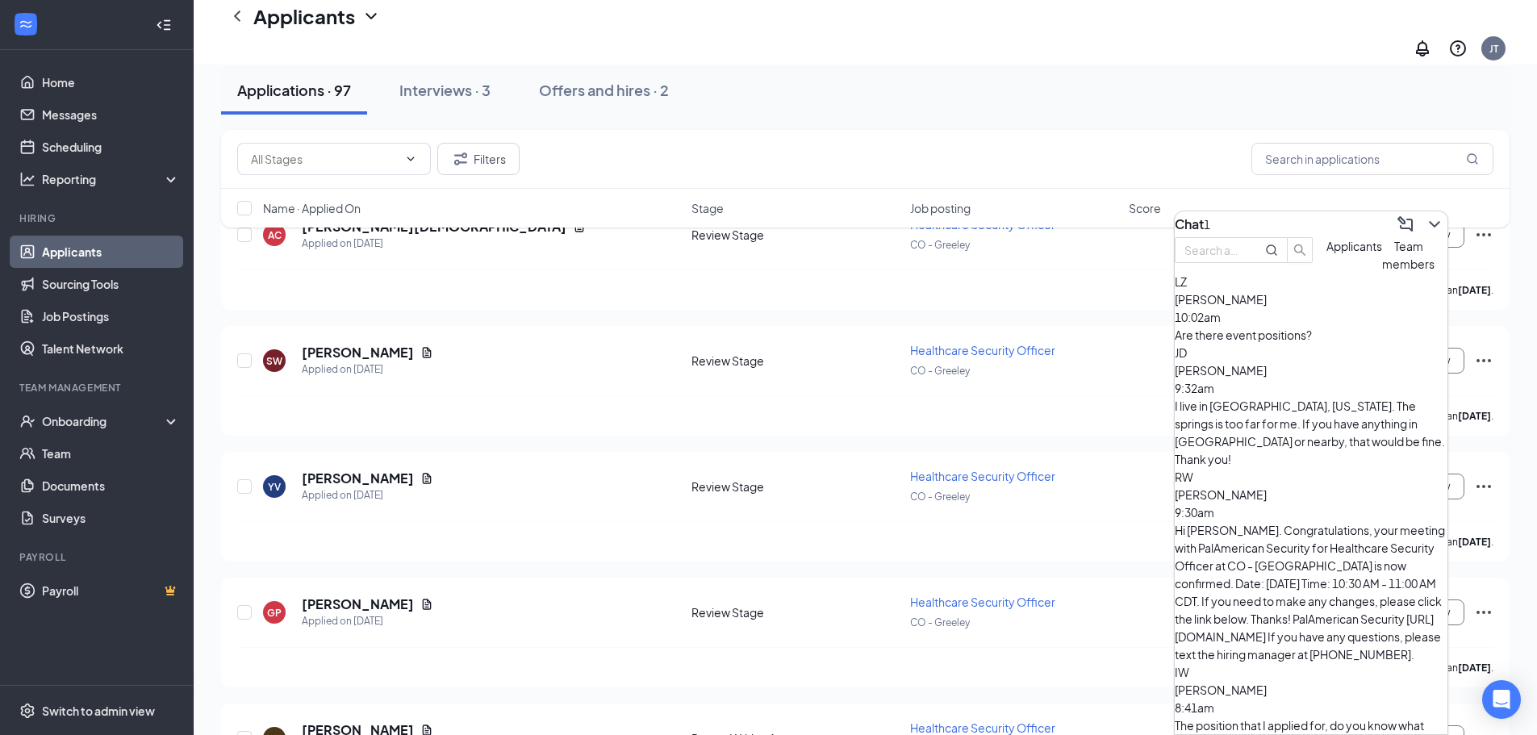
click at [1382, 271] on span "Team members" at bounding box center [1408, 255] width 52 height 32
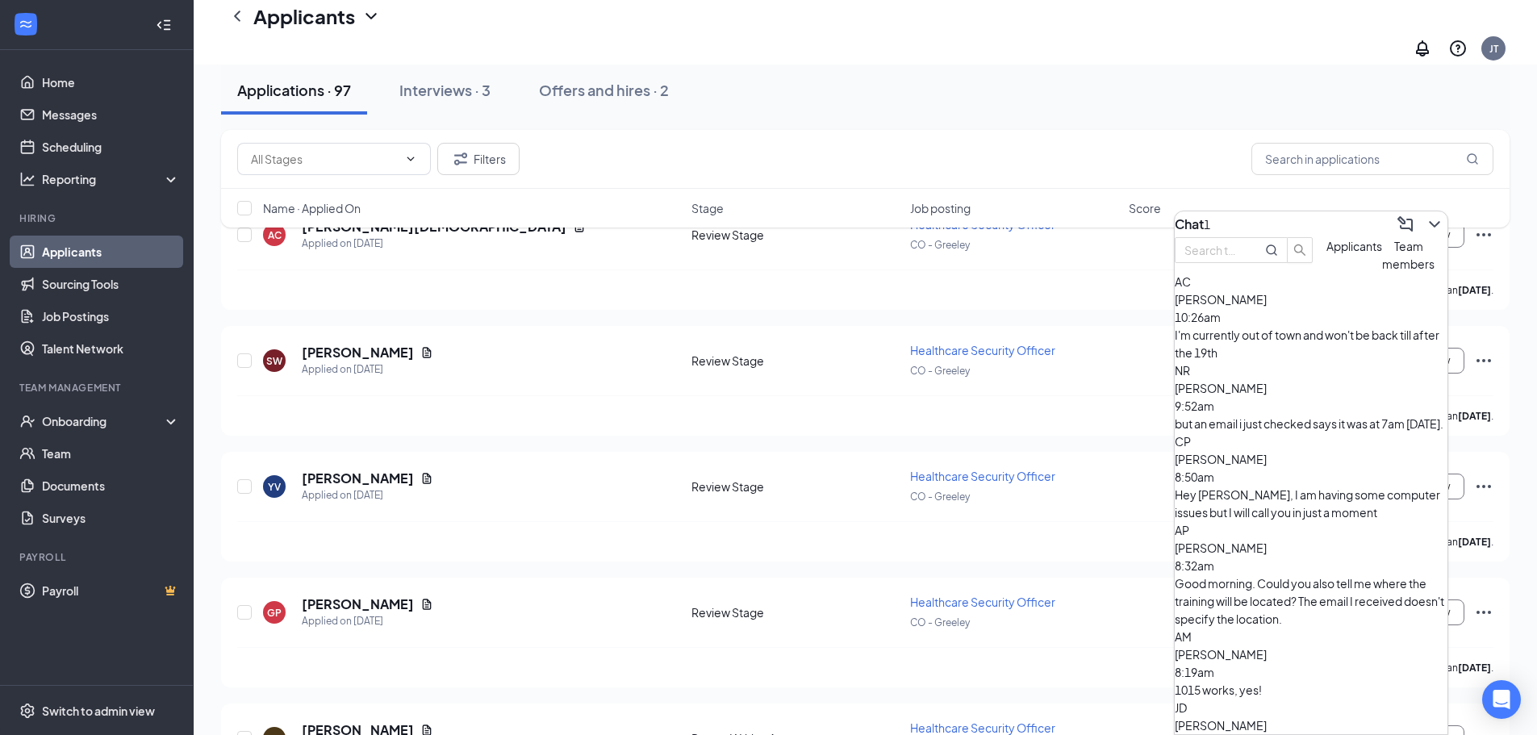
click at [1353, 326] on div "[PERSON_NAME] 10:26am" at bounding box center [1311, 309] width 273 height 36
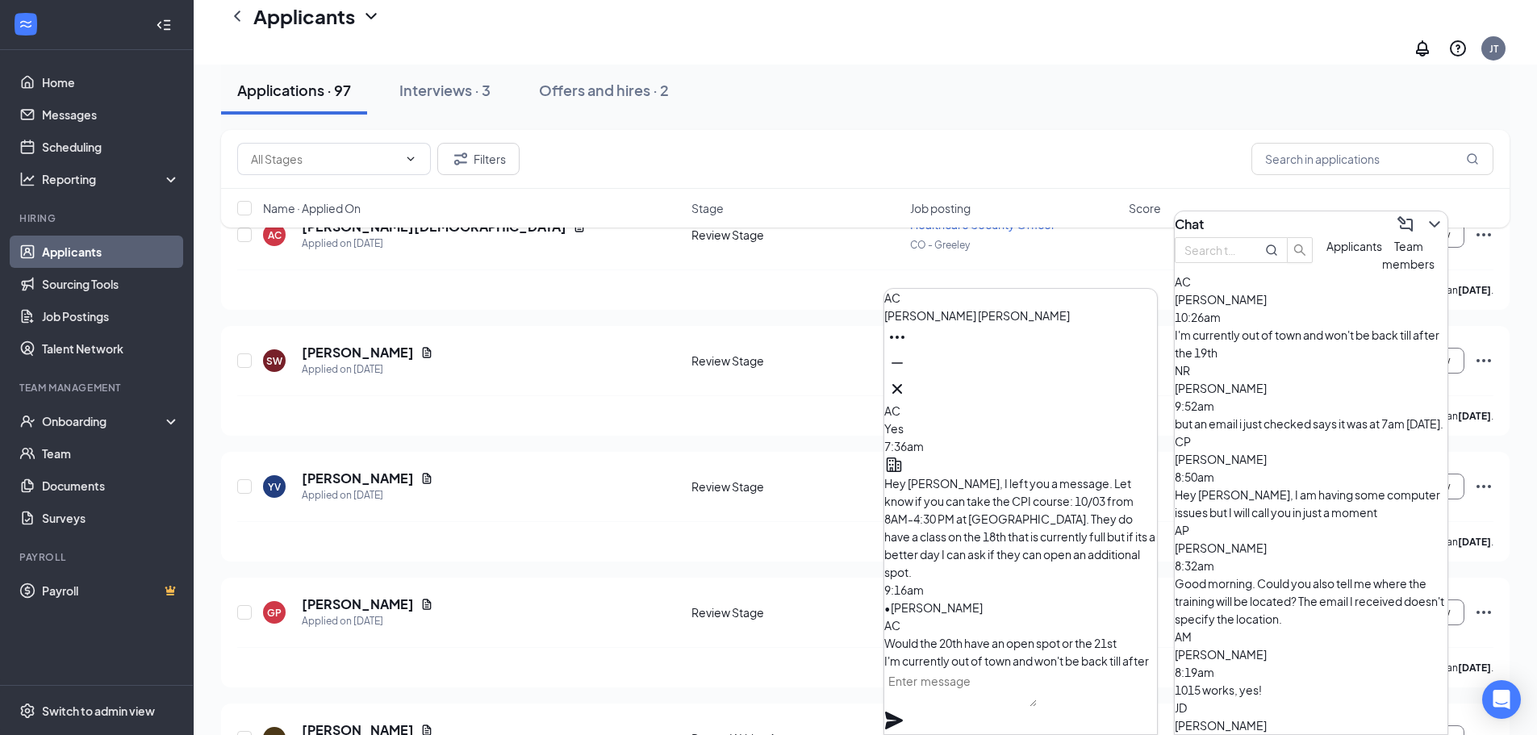
scroll to position [0, 0]
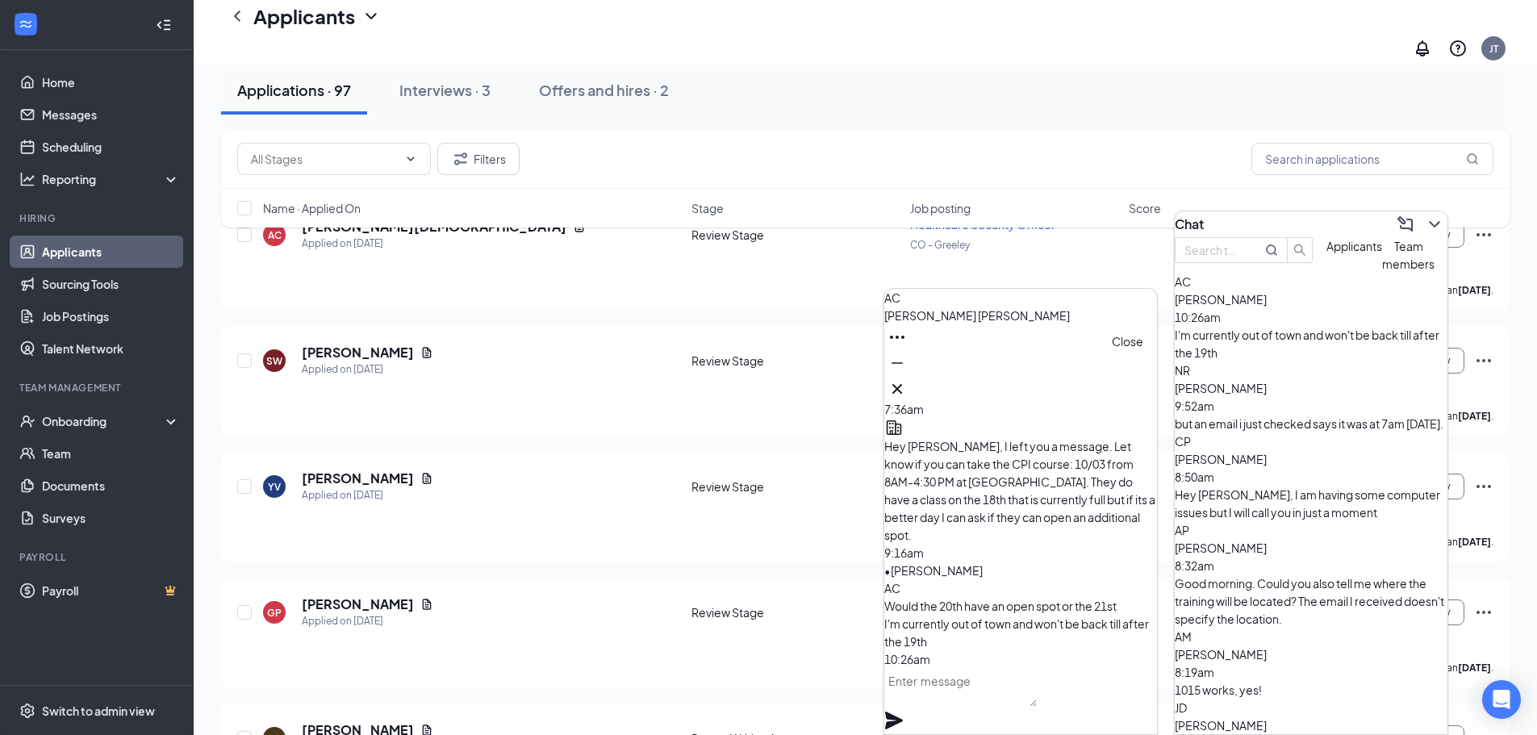
click at [907, 383] on icon "Cross" at bounding box center [897, 388] width 19 height 19
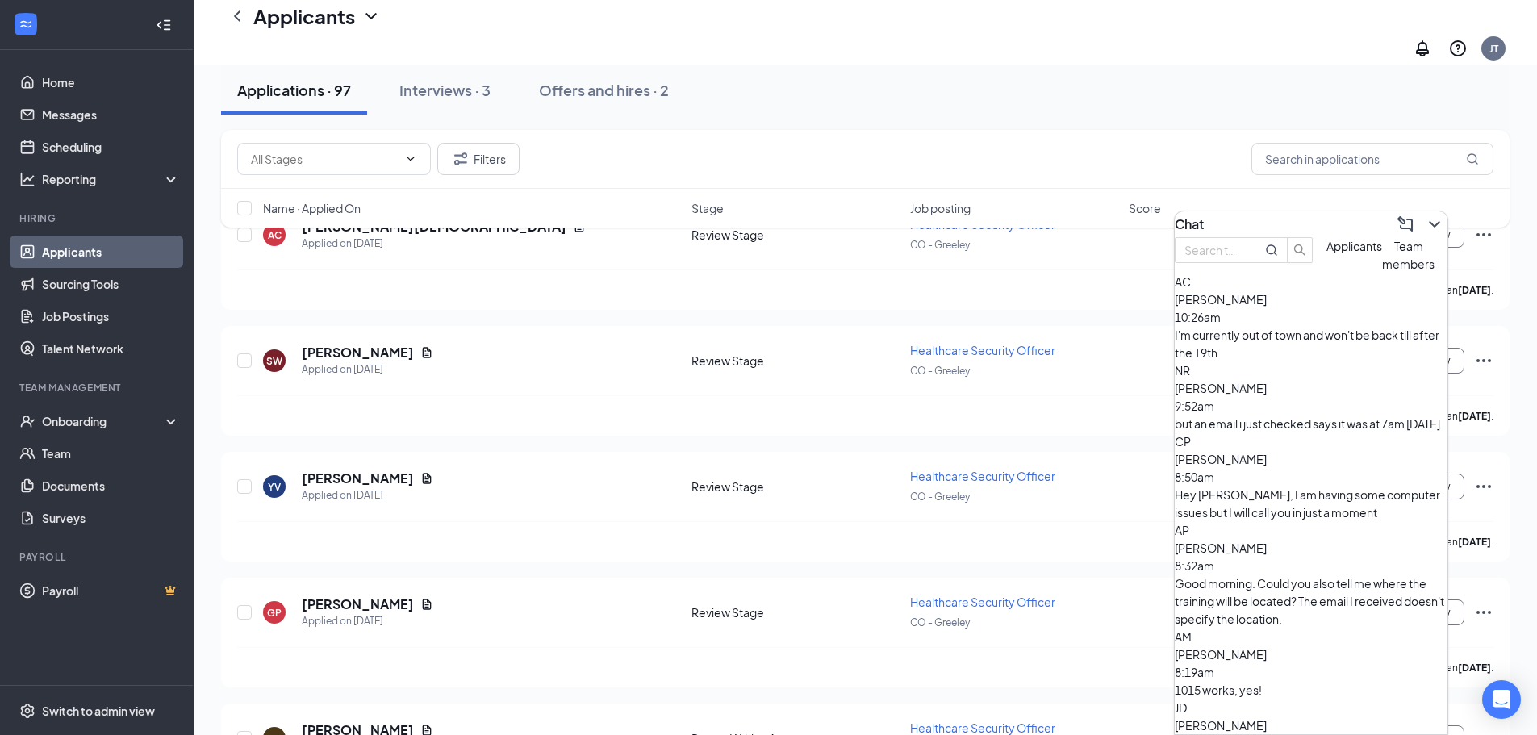
click at [1327, 253] on span "Applicants" at bounding box center [1355, 246] width 56 height 15
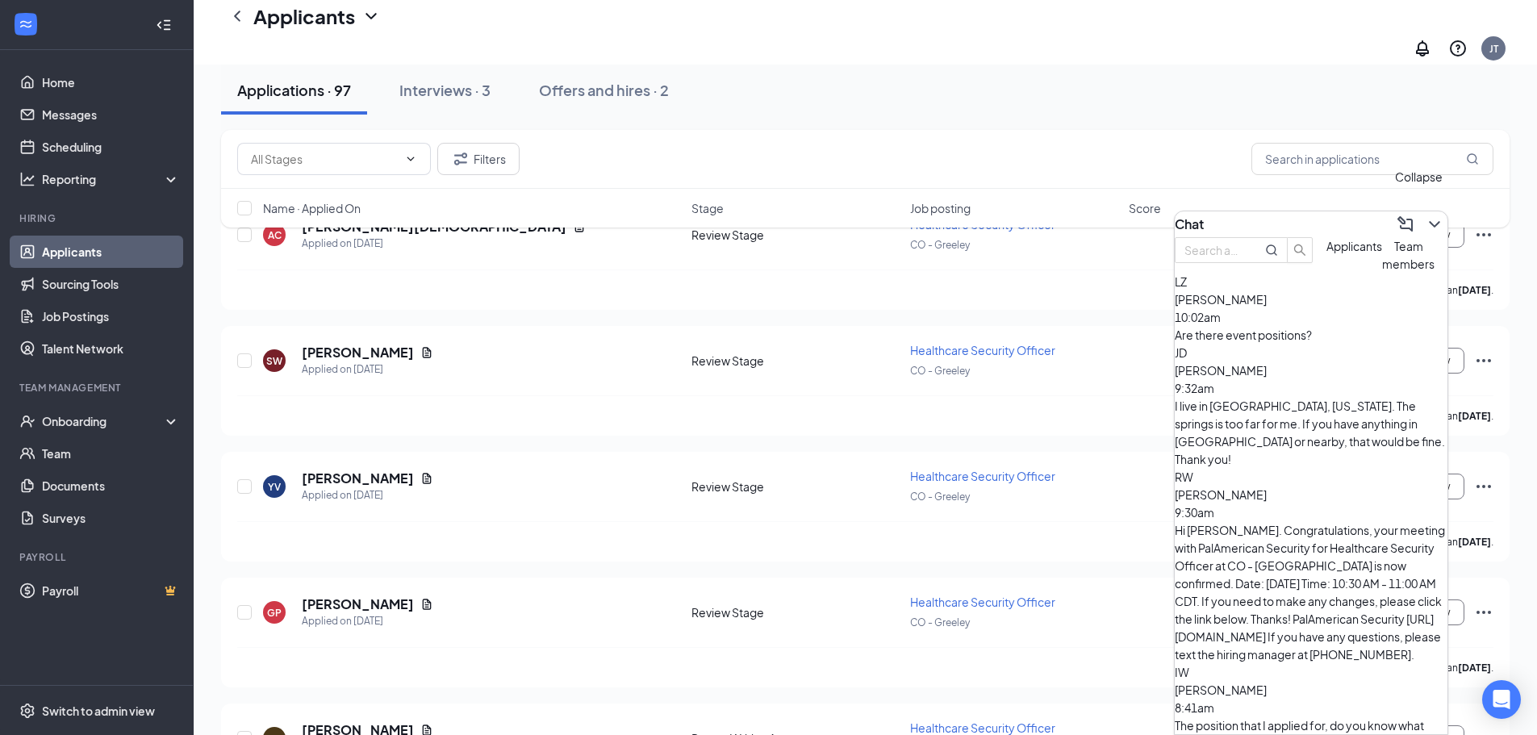
click at [1425, 215] on icon "ChevronDown" at bounding box center [1434, 224] width 19 height 19
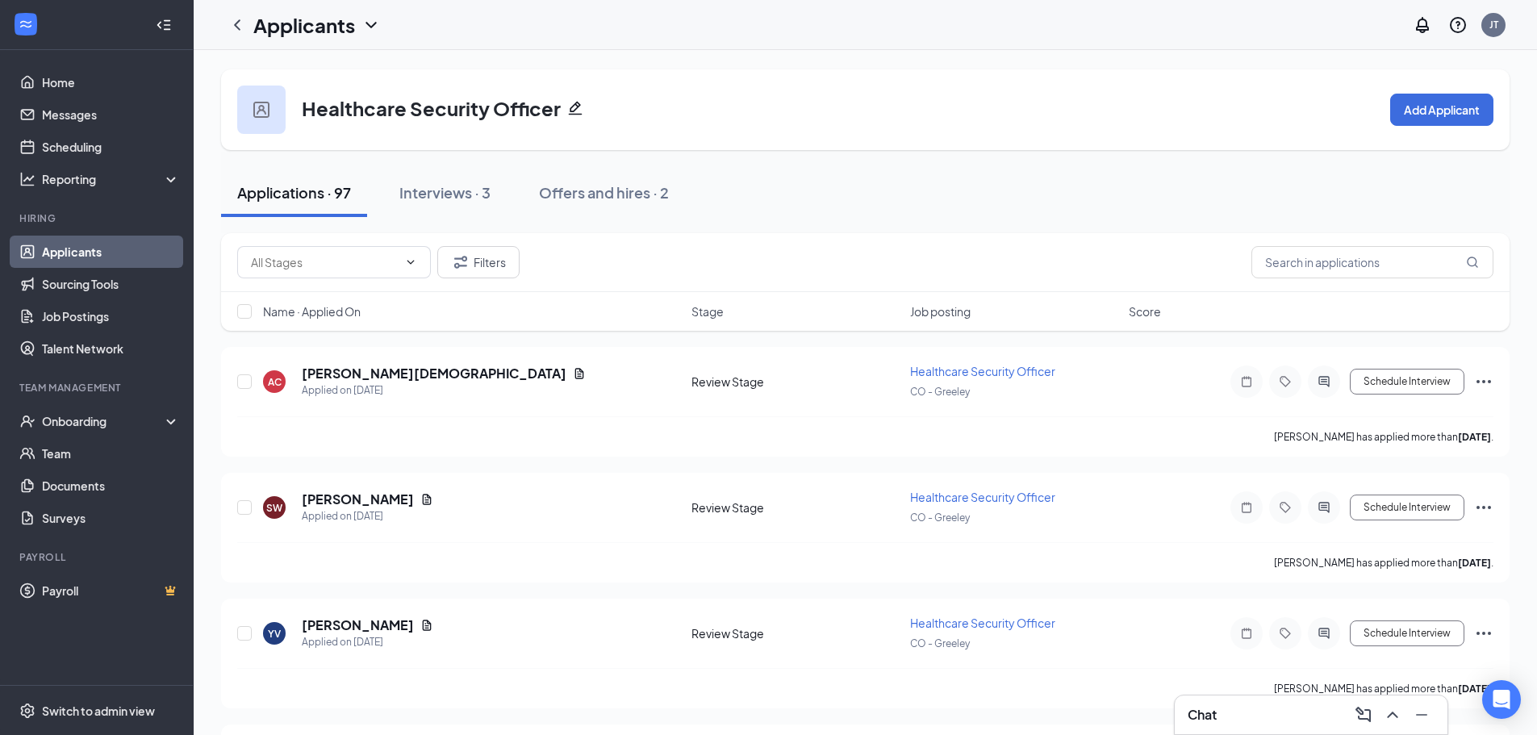
click at [721, 313] on span "Stage" at bounding box center [708, 311] width 32 height 16
click at [359, 498] on h5 "[PERSON_NAME]" at bounding box center [358, 500] width 112 height 18
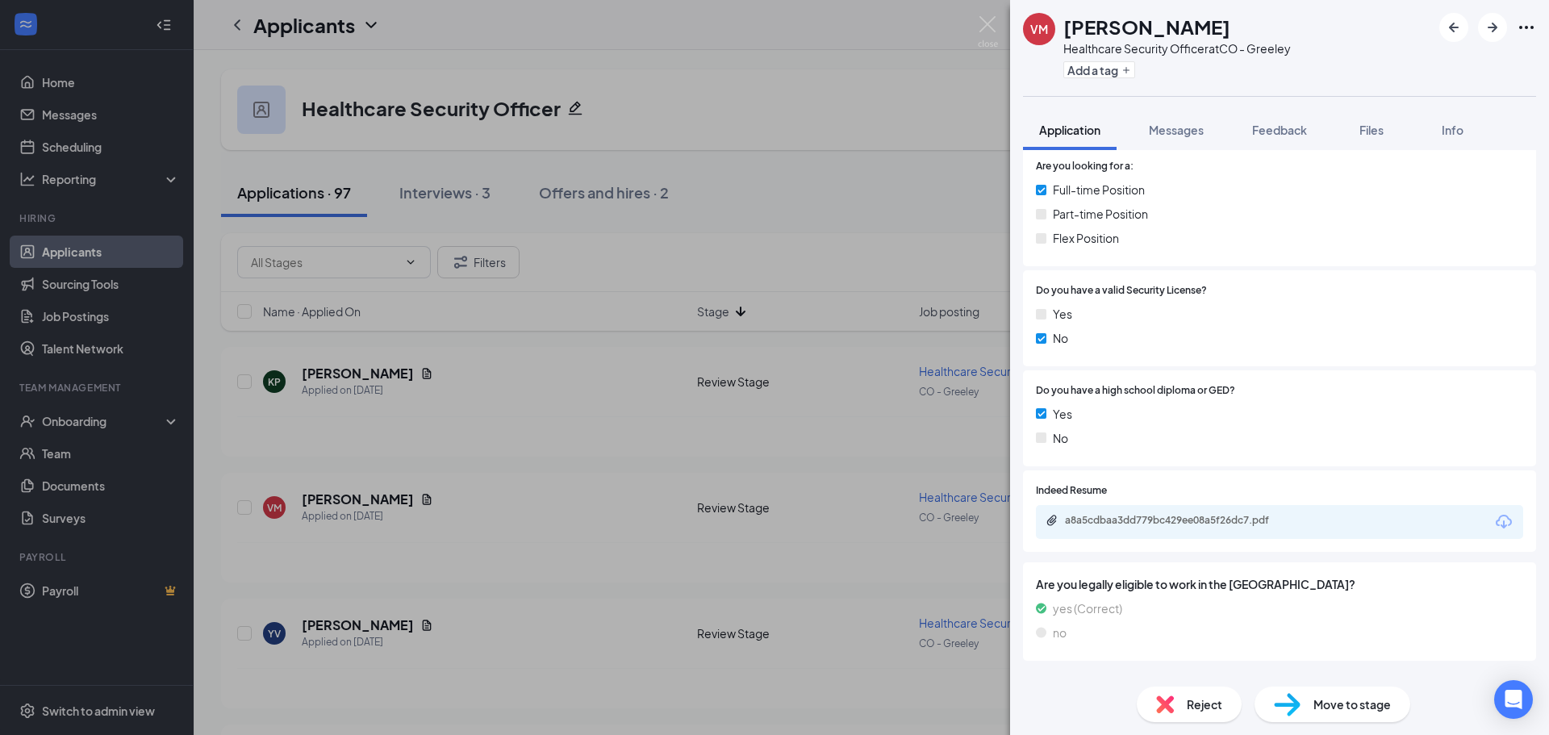
scroll to position [565, 0]
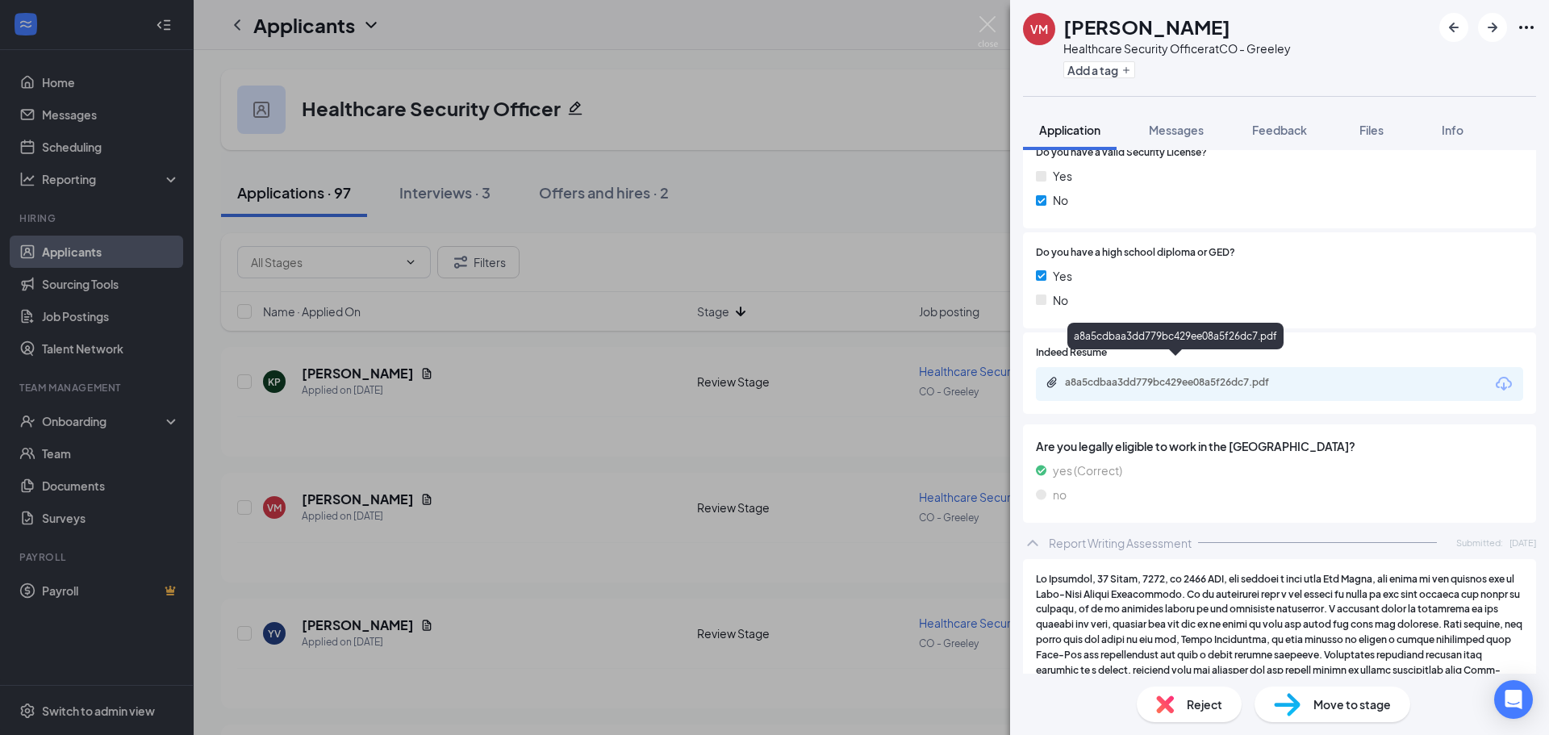
click at [1224, 376] on div "a8a5cdbaa3dd779bc429ee08a5f26dc7.pdf" at bounding box center [1178, 382] width 226 height 13
click at [1207, 699] on span "Reject" at bounding box center [1205, 705] width 36 height 18
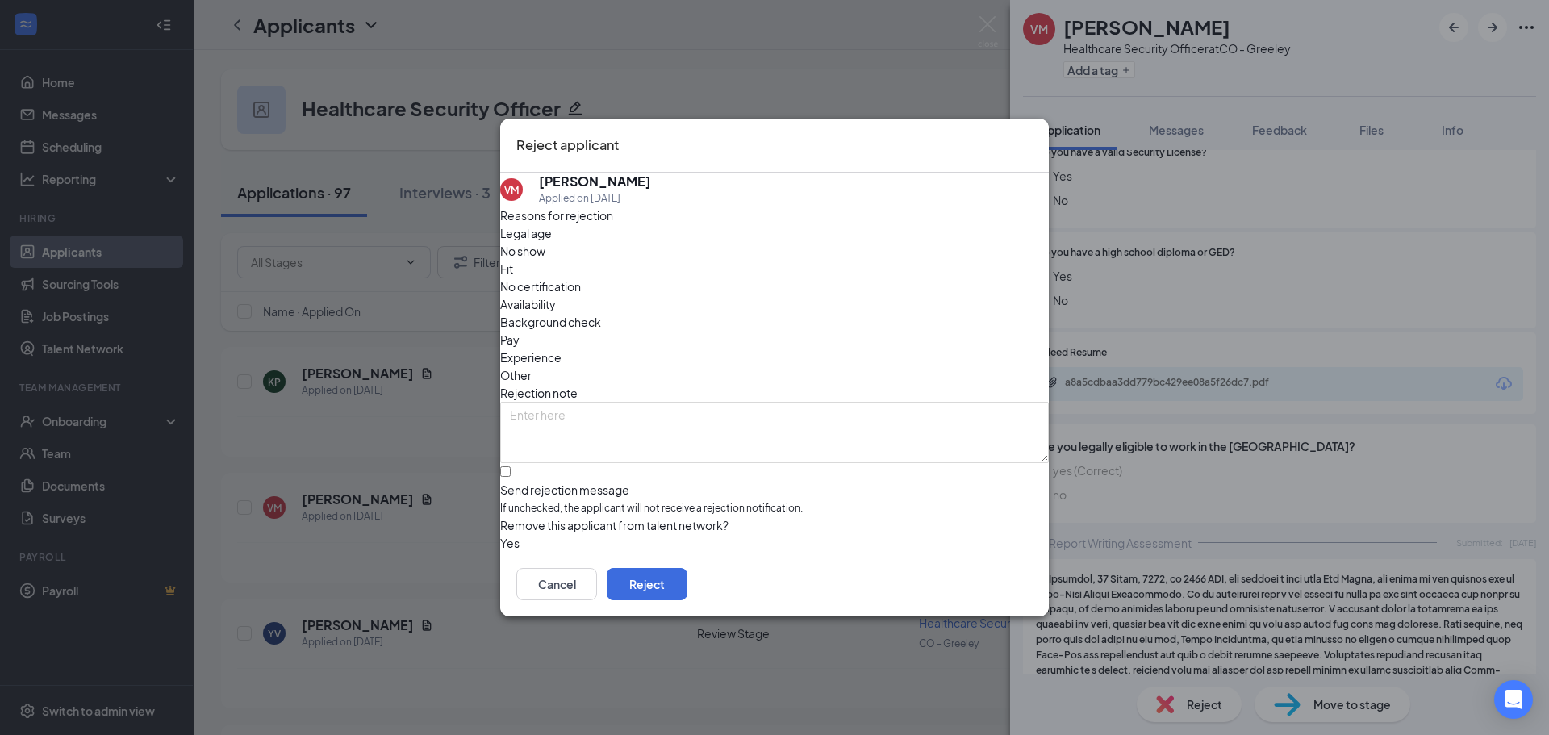
click at [562, 349] on span "Experience" at bounding box center [530, 358] width 61 height 18
click at [737, 349] on div "Experience" at bounding box center [774, 358] width 549 height 18
click at [511, 466] on input "Send rejection message If unchecked, the applicant will not receive a rejection…" at bounding box center [505, 471] width 10 height 10
checkbox input "true"
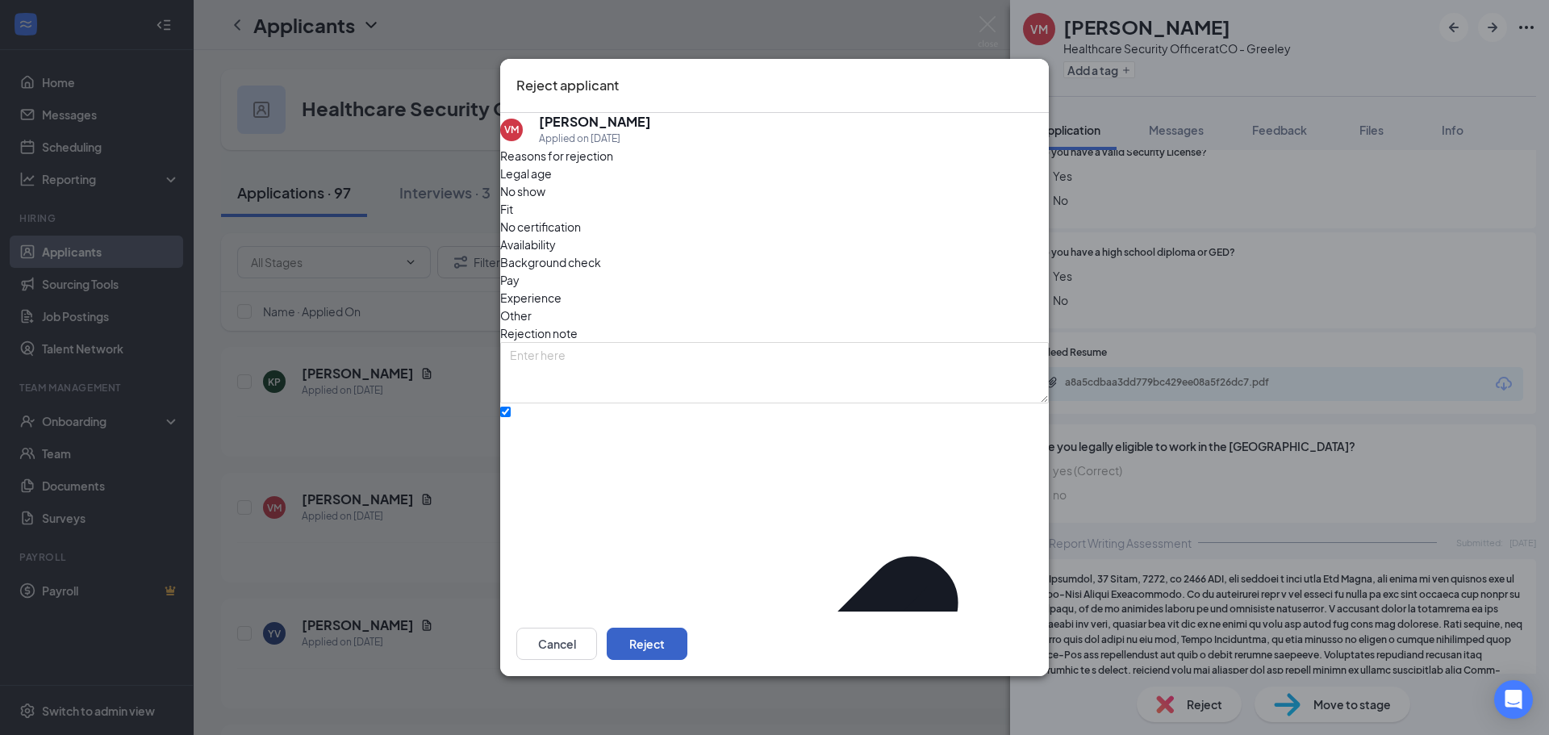
click at [688, 636] on button "Reject" at bounding box center [647, 644] width 81 height 32
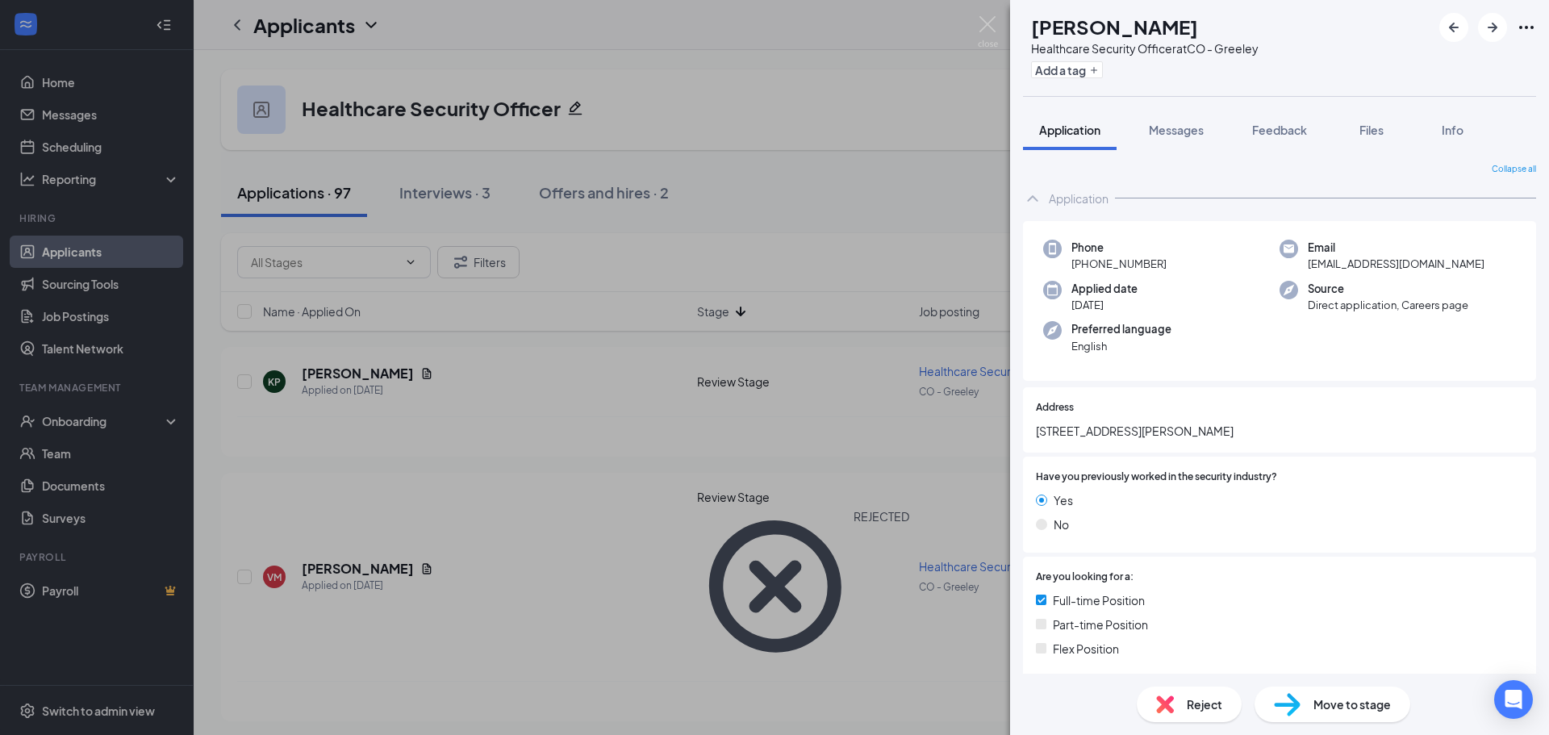
click at [1416, 471] on div at bounding box center [1401, 477] width 246 height 15
